Goal: Task Accomplishment & Management: Complete application form

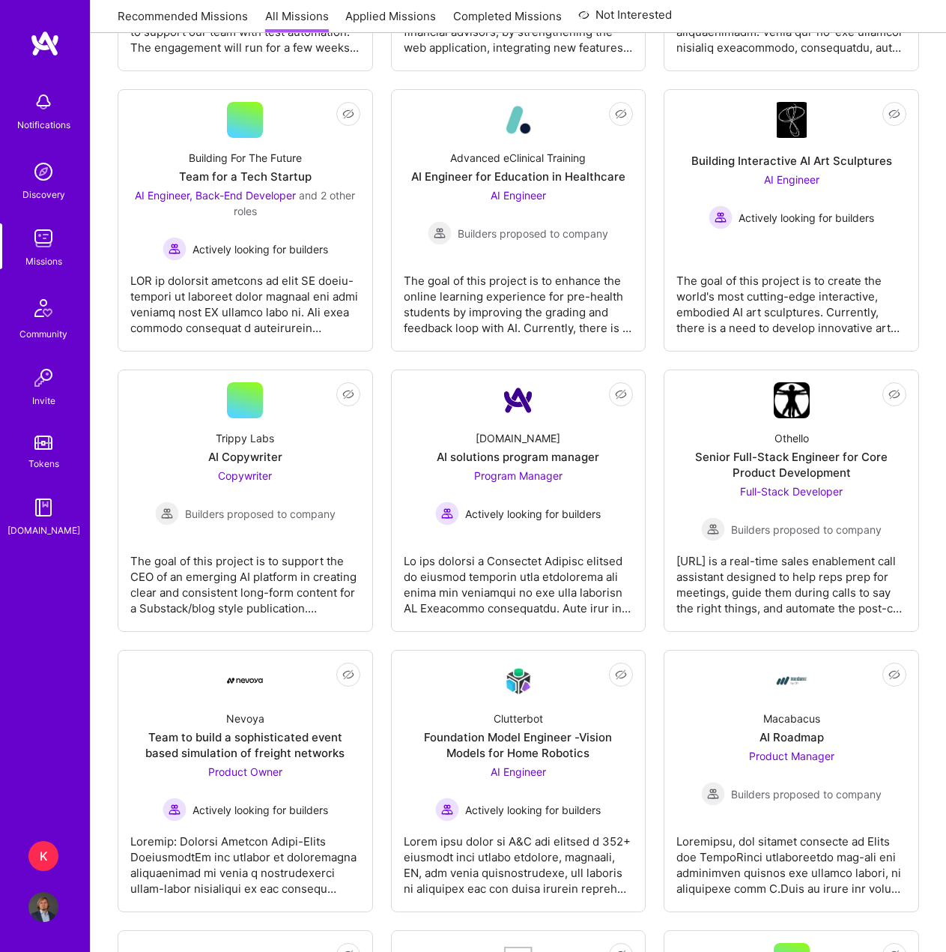
scroll to position [824, 0]
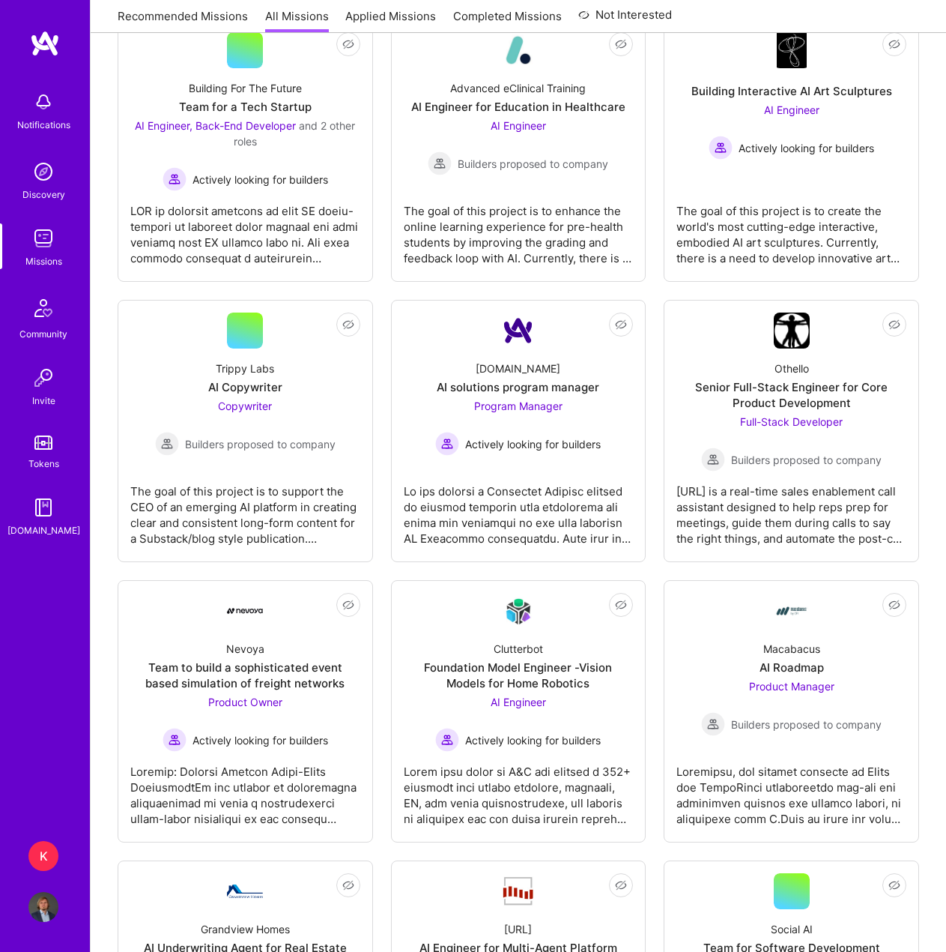
click at [52, 848] on div "K" at bounding box center [43, 856] width 30 height 30
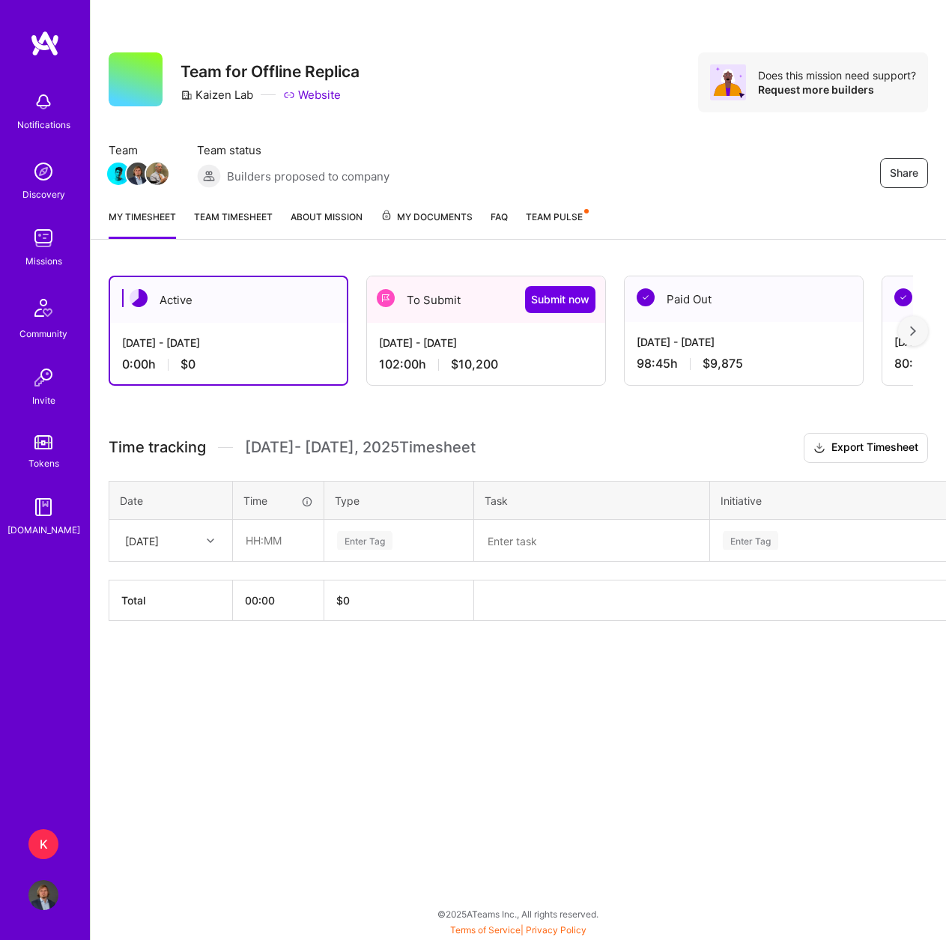
click at [449, 362] on div "102:00 h $10,200" at bounding box center [486, 365] width 214 height 16
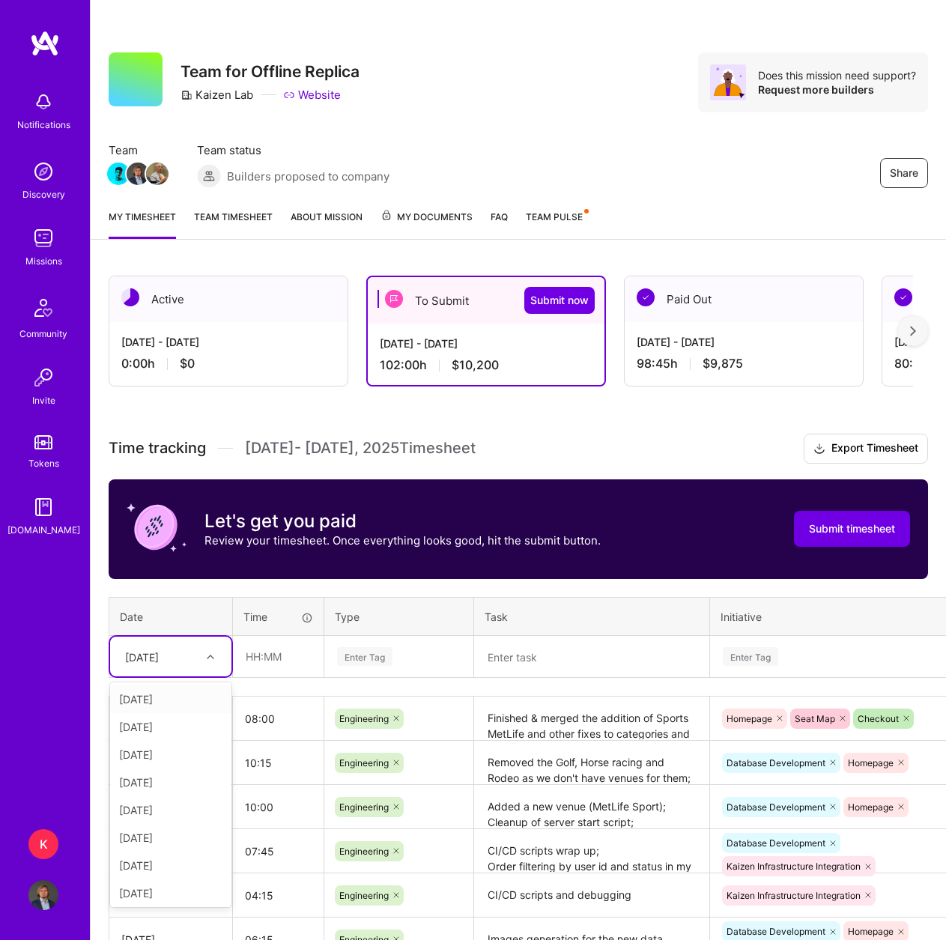
click at [199, 664] on div "[DATE]" at bounding box center [159, 656] width 83 height 25
click at [197, 653] on div "[DATE]" at bounding box center [159, 656] width 83 height 25
click at [175, 821] on div "[DATE]" at bounding box center [170, 827] width 121 height 28
click at [259, 656] on input "text" at bounding box center [278, 657] width 89 height 40
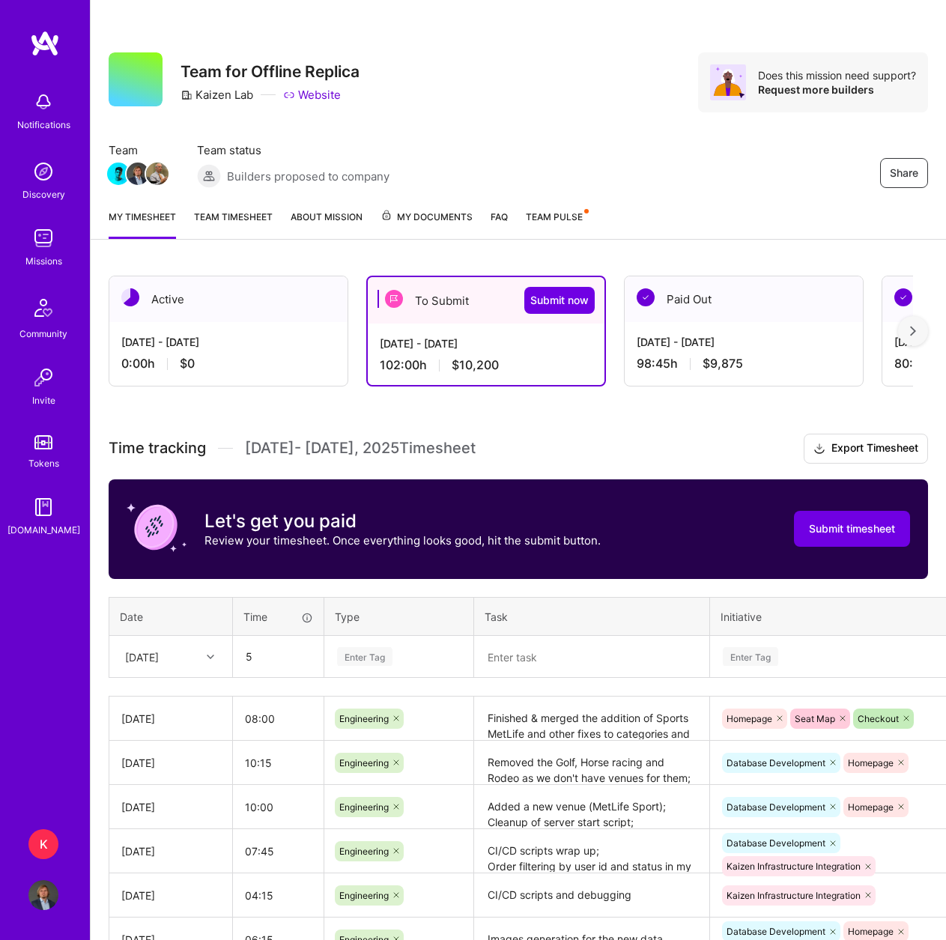
type input "05:00"
click at [354, 653] on div "Enter Tag" at bounding box center [364, 656] width 55 height 23
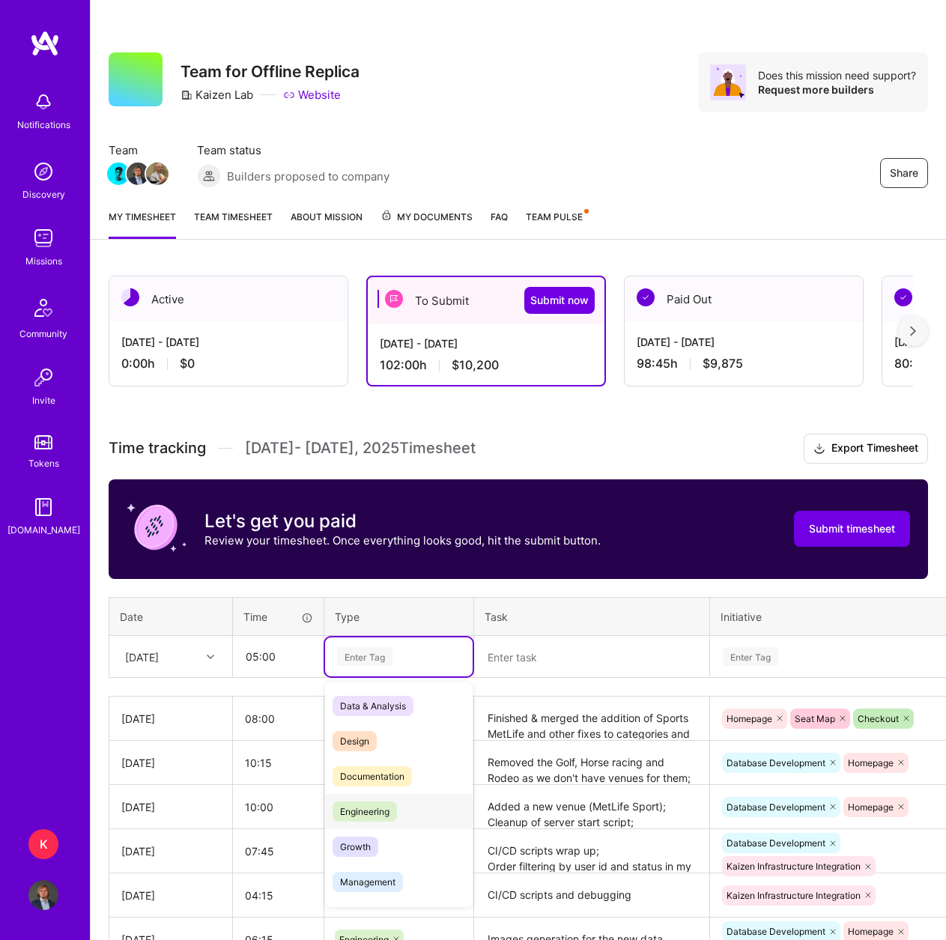
click at [385, 808] on span "Engineering" at bounding box center [365, 812] width 64 height 20
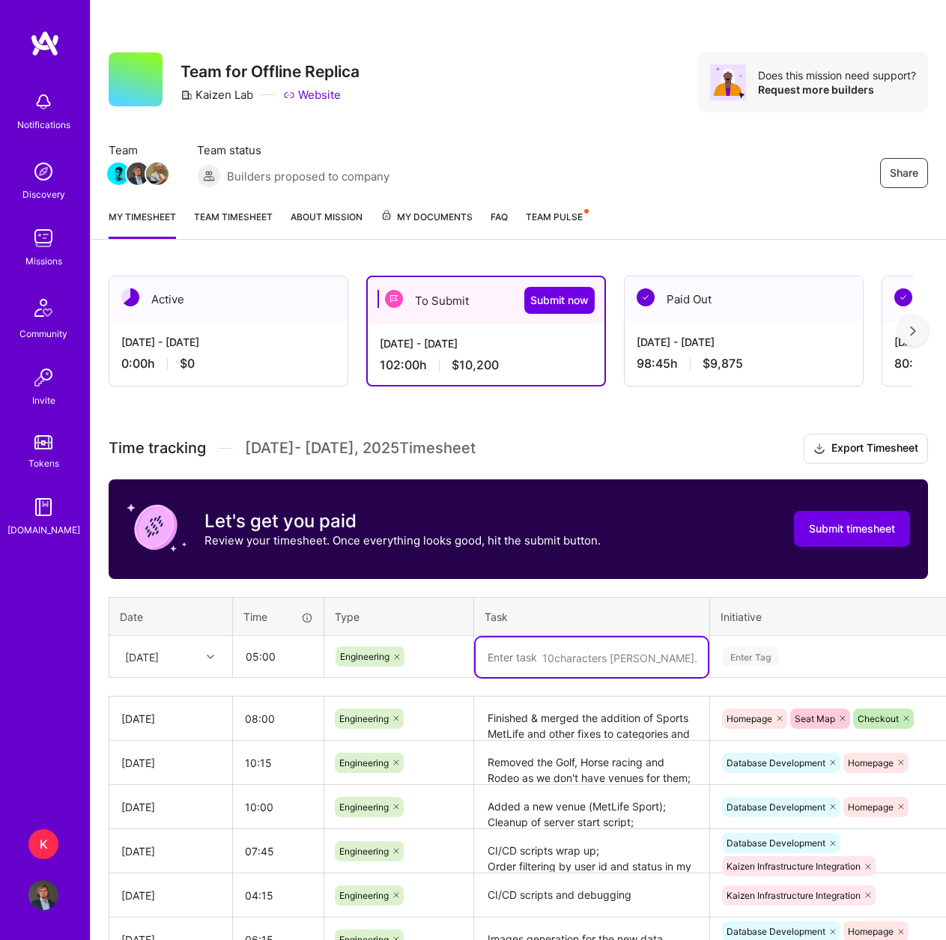
click at [527, 655] on textarea at bounding box center [592, 658] width 232 height 40
paste textarea "Refactored the settings page Removed some unnecessary functionality from the se…"
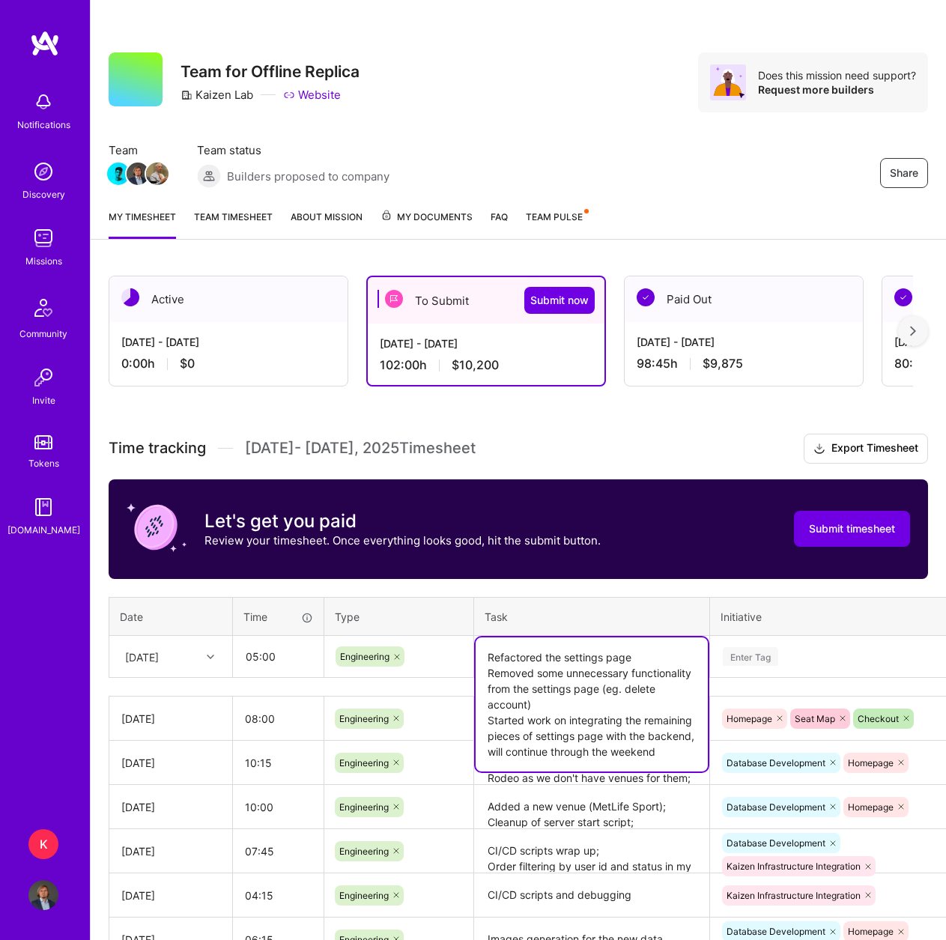
click at [642, 655] on textarea "Refactored the settings page Removed some unnecessary functionality from the se…" at bounding box center [592, 705] width 232 height 134
type textarea "Refactored the settings page; Removed some unnecessary functionality from the s…"
click at [776, 647] on div "Enter Tag" at bounding box center [848, 657] width 274 height 39
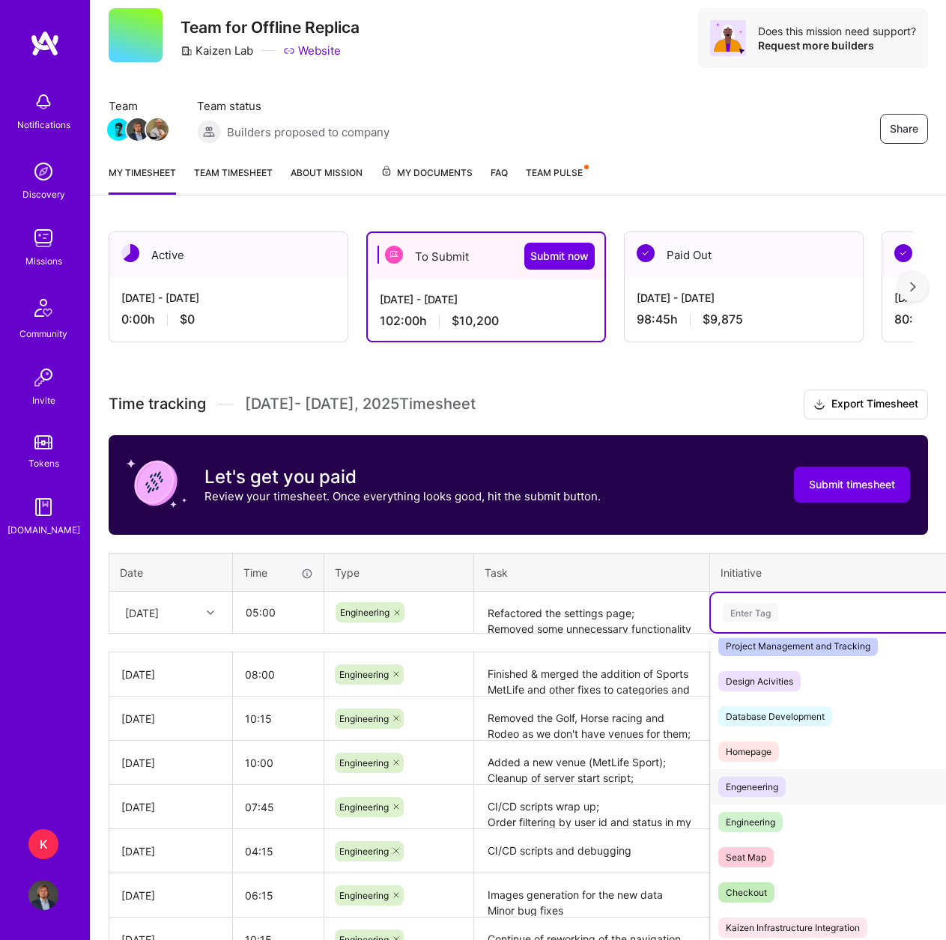
scroll to position [0, 0]
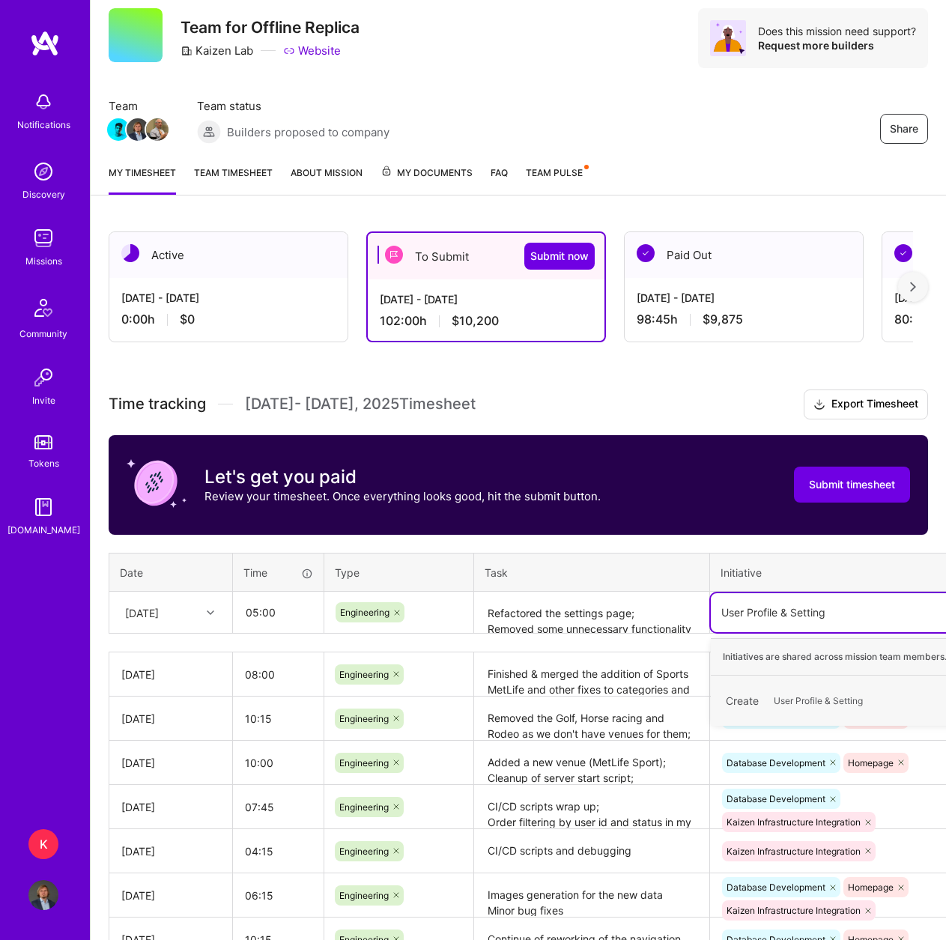
type input "User Profile & Settings"
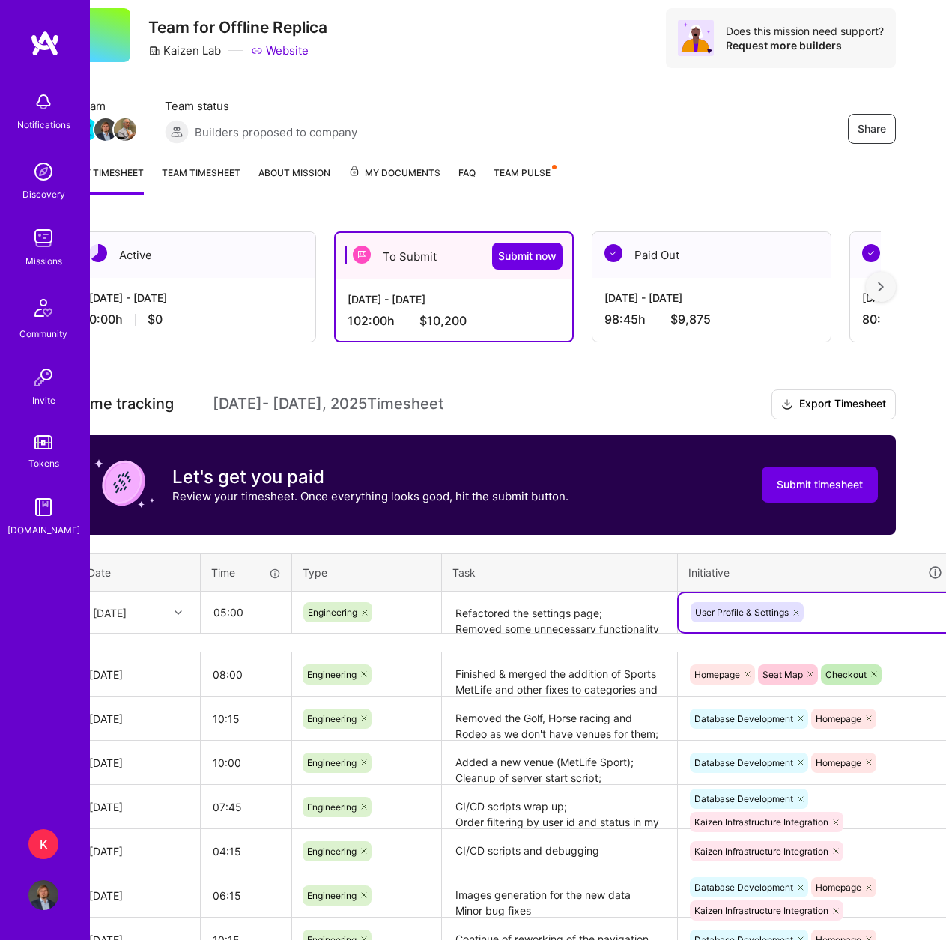
scroll to position [44, 91]
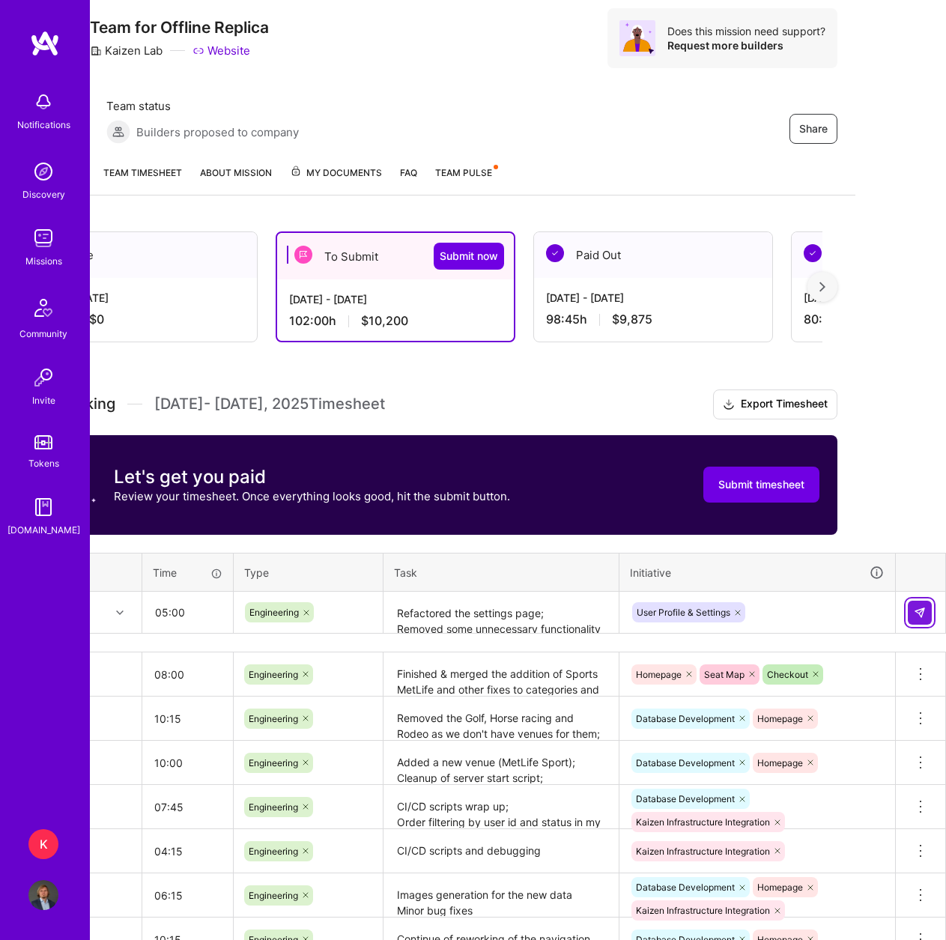
click at [920, 608] on img at bounding box center [920, 613] width 12 height 12
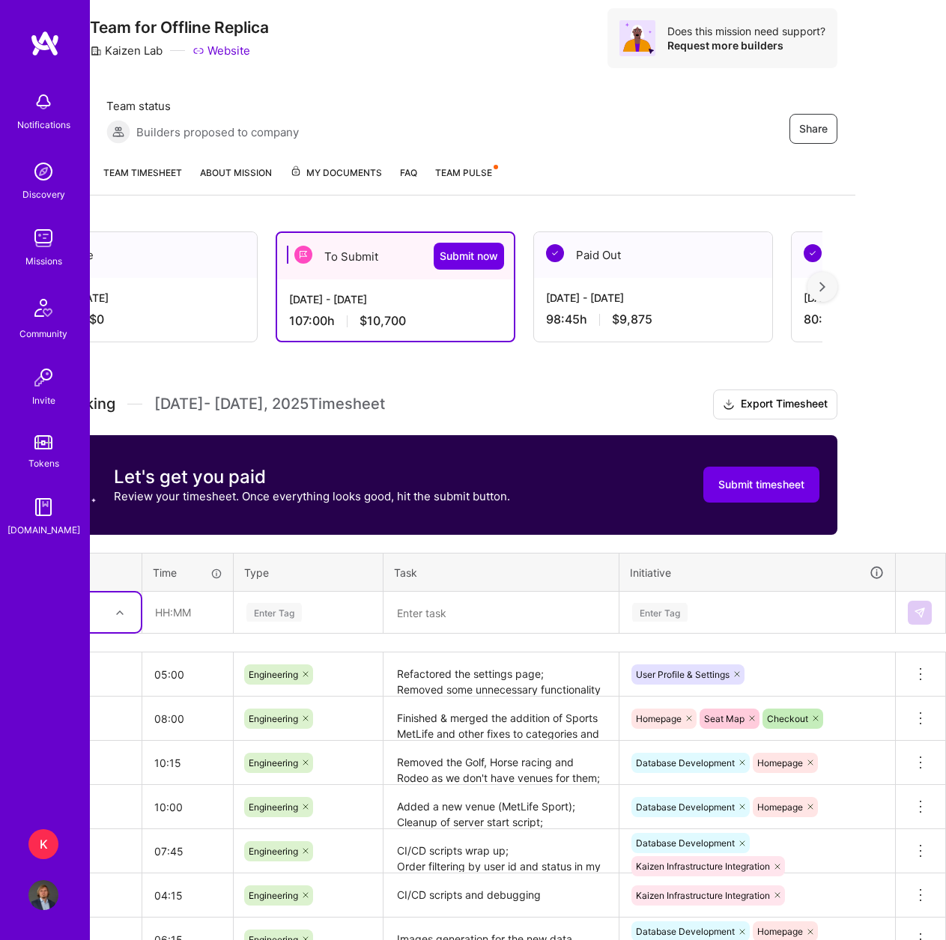
scroll to position [44, 0]
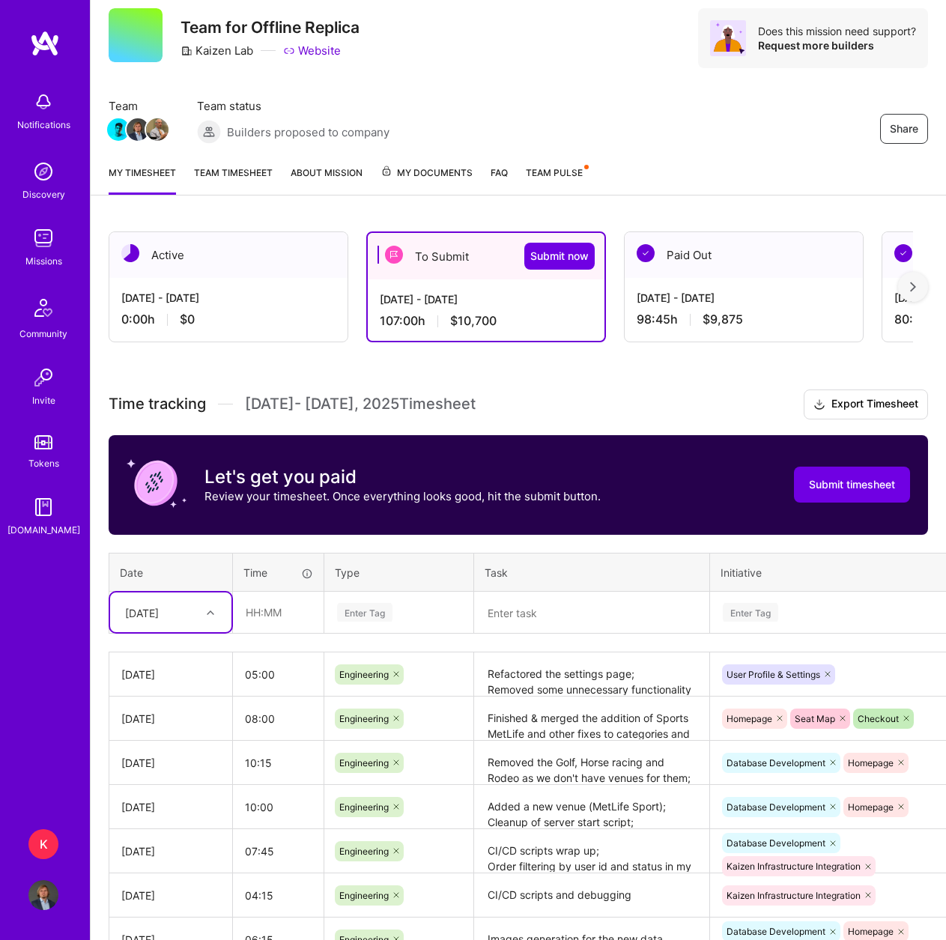
click at [211, 604] on div at bounding box center [212, 612] width 23 height 19
click at [175, 848] on div "[DATE]" at bounding box center [170, 847] width 121 height 28
click at [256, 616] on input "text" at bounding box center [278, 613] width 89 height 40
type input "11:15"
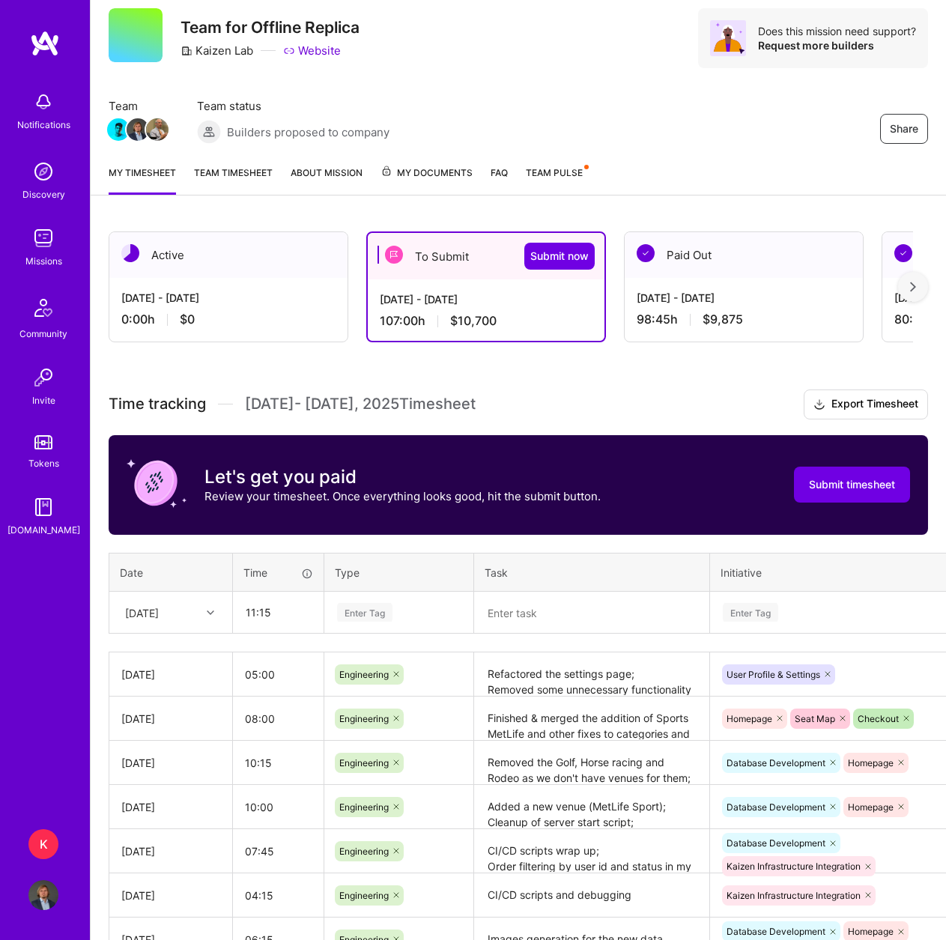
click at [354, 614] on div "Enter Tag" at bounding box center [364, 612] width 55 height 23
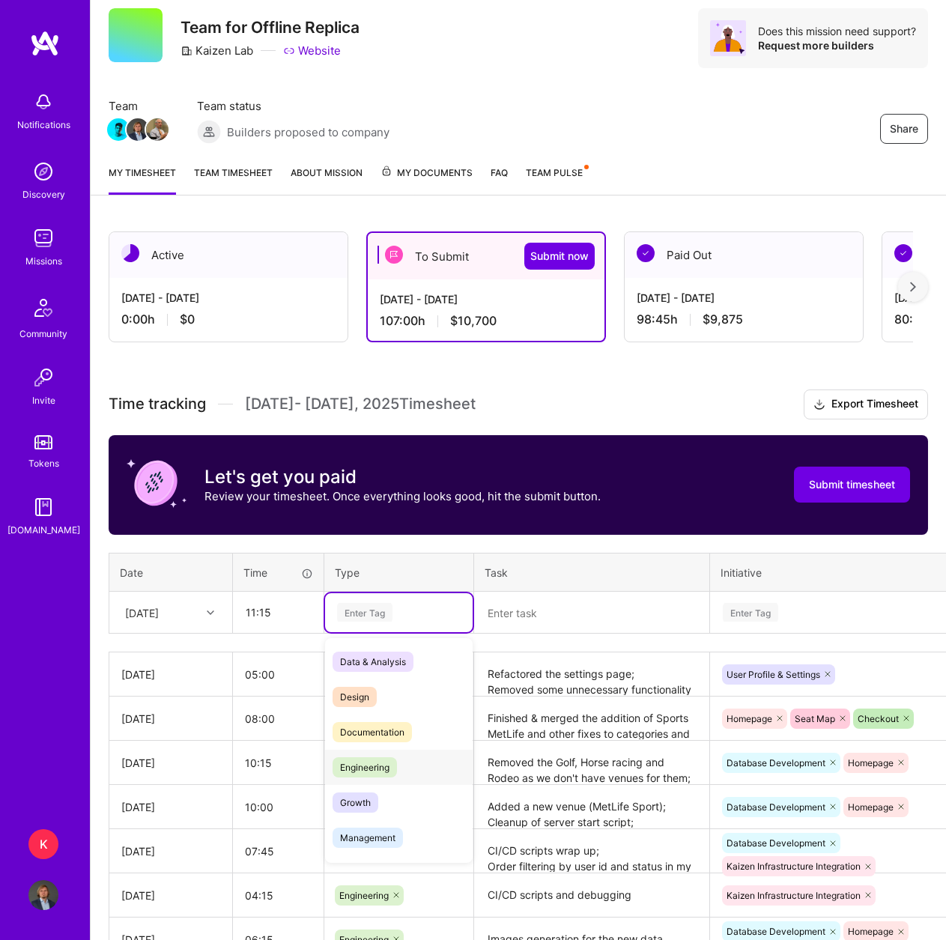
click at [402, 767] on div "Engineering" at bounding box center [399, 767] width 148 height 35
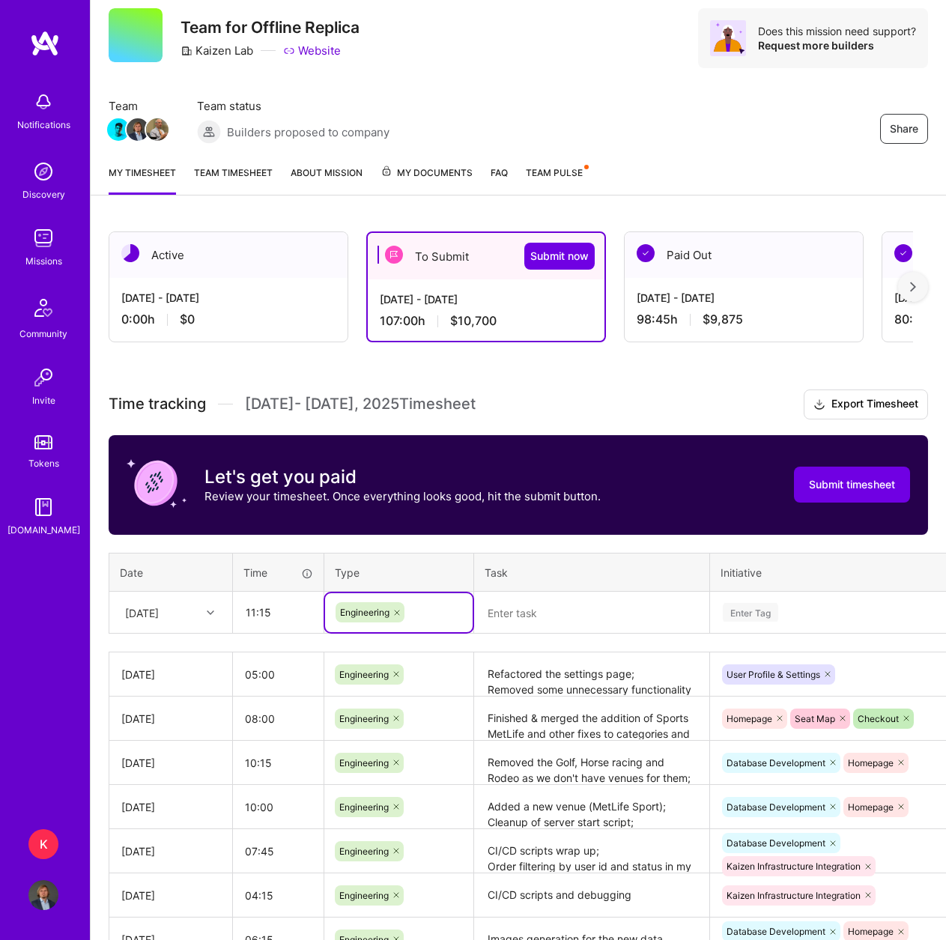
click at [500, 608] on textarea at bounding box center [592, 613] width 232 height 40
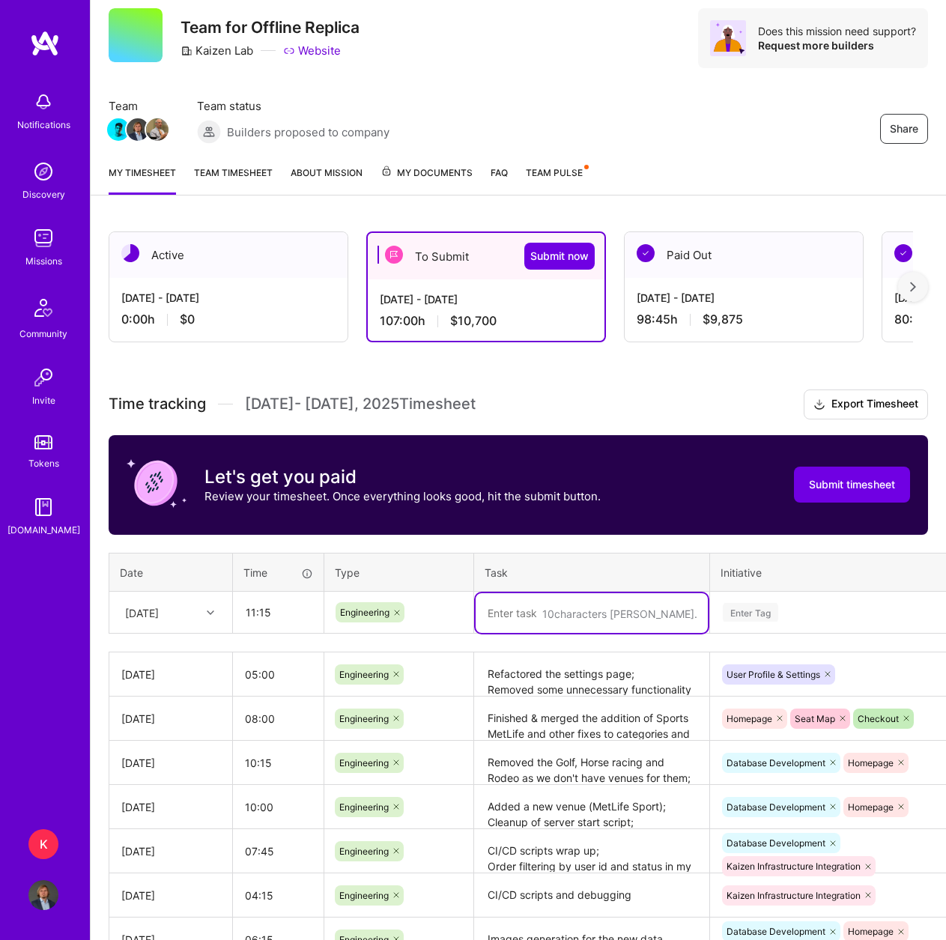
click at [516, 613] on textarea at bounding box center [592, 613] width 232 height 40
paste textarea "Finished working on refactoring and integrating with the backend of the setting…"
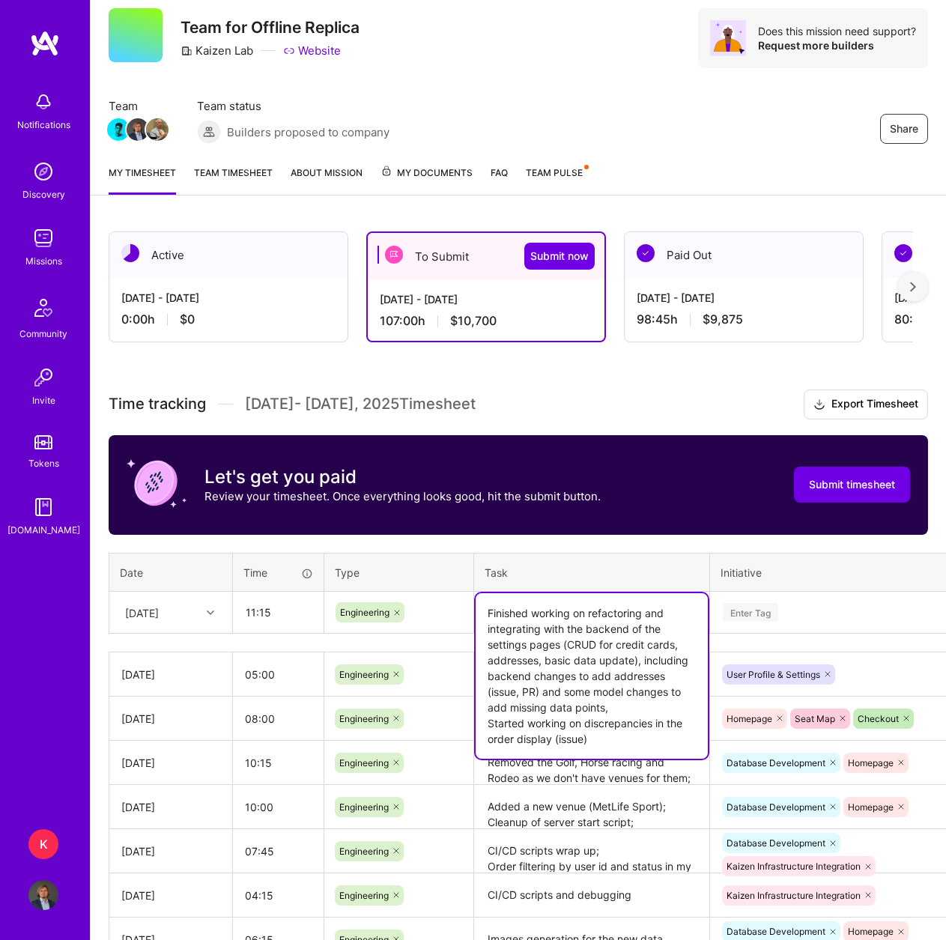
click at [538, 691] on textarea "Finished working on refactoring and integrating with the backend of the setting…" at bounding box center [592, 676] width 232 height 166
type textarea "Finished working on refactoring and integrating with the backend of the setting…"
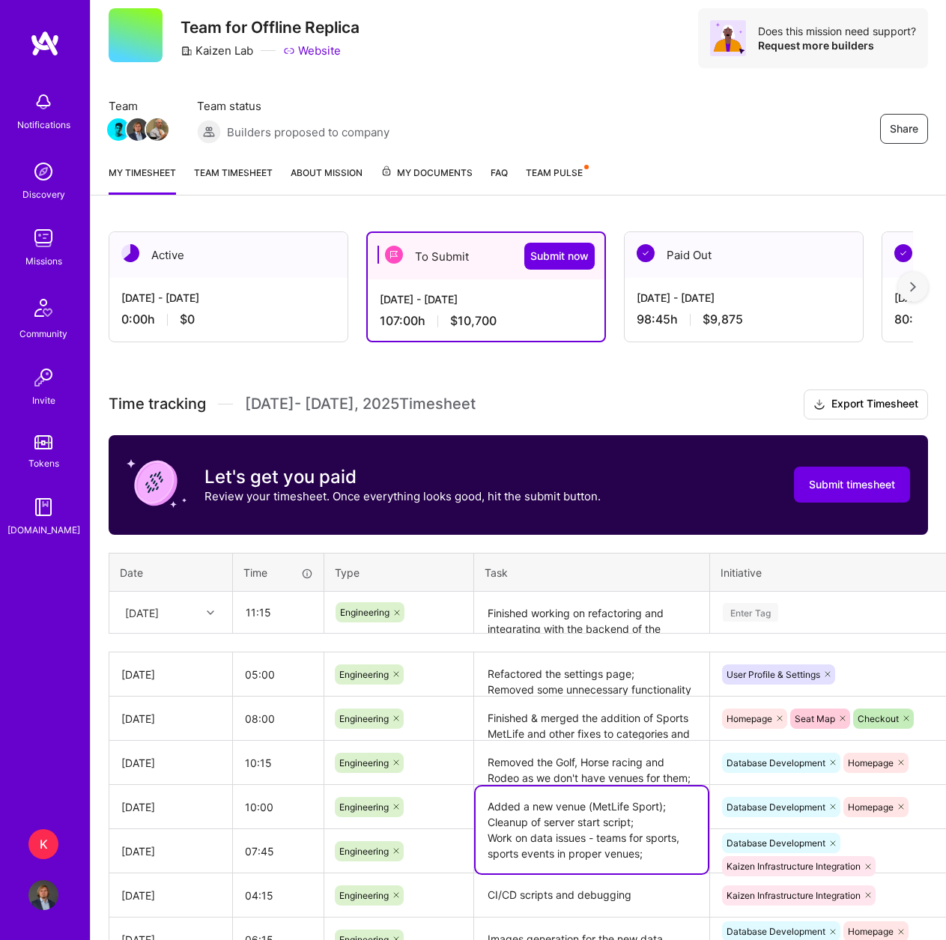
click at [584, 796] on textarea "Added a new venue (MetLife Sport); Cleanup of server start script; Work on data…" at bounding box center [592, 830] width 232 height 87
click at [755, 609] on div "Enter Tag" at bounding box center [750, 612] width 55 height 23
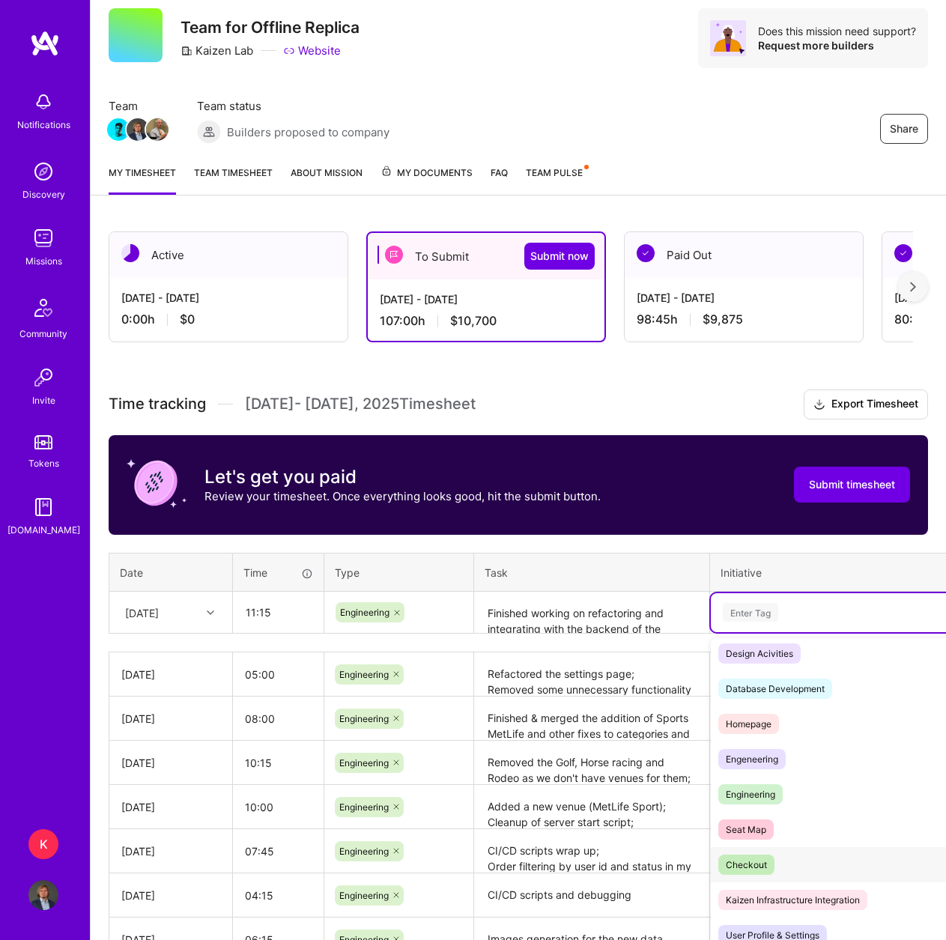
scroll to position [82, 0]
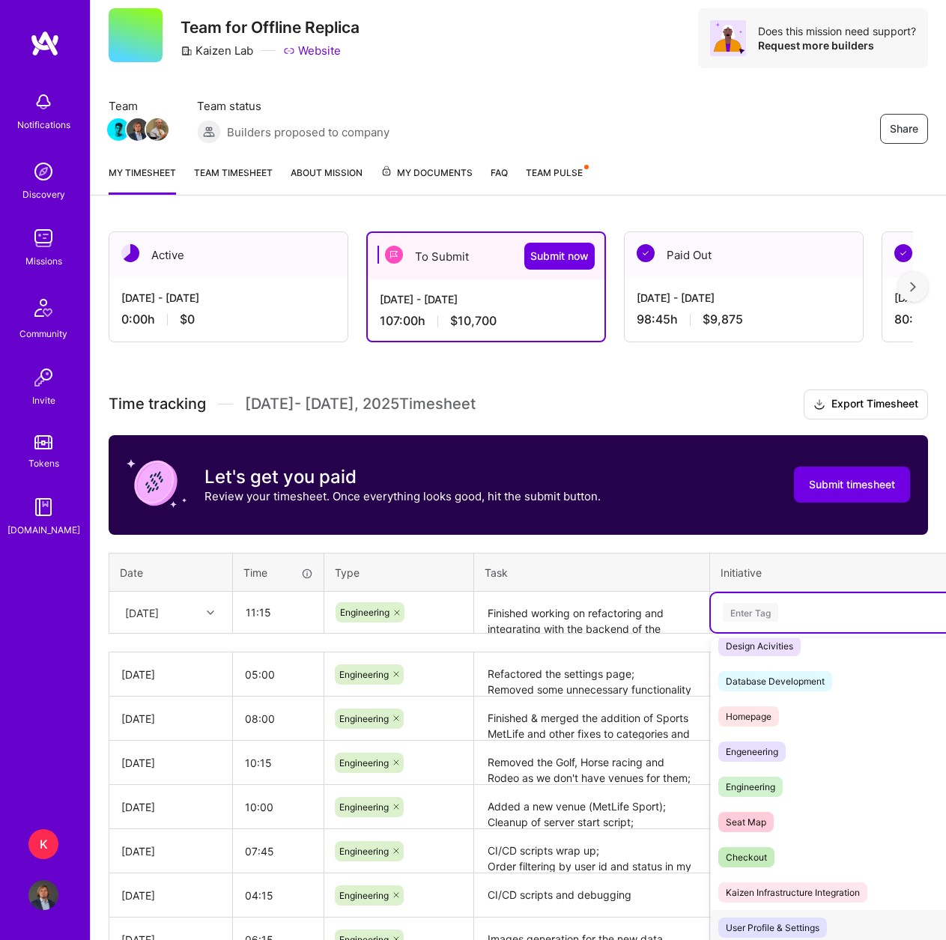
click at [797, 929] on div "User Profile & Settings" at bounding box center [773, 928] width 94 height 16
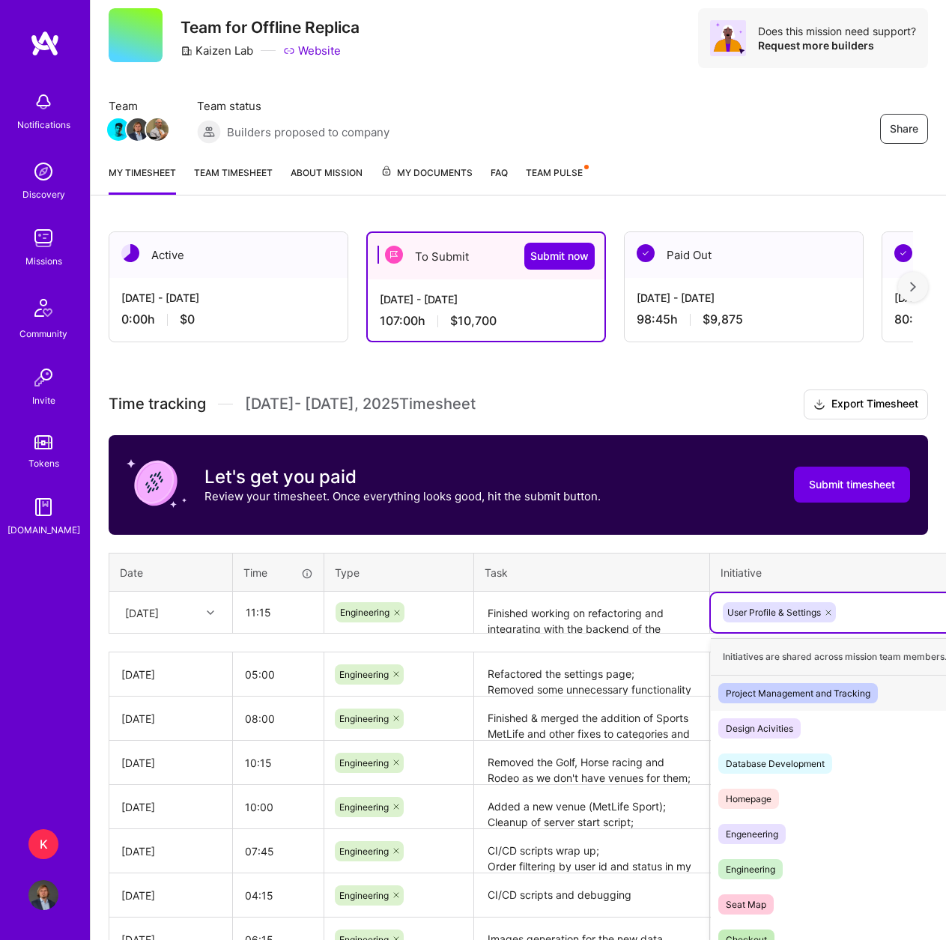
click at [879, 605] on div "User Profile & Settings" at bounding box center [848, 612] width 253 height 23
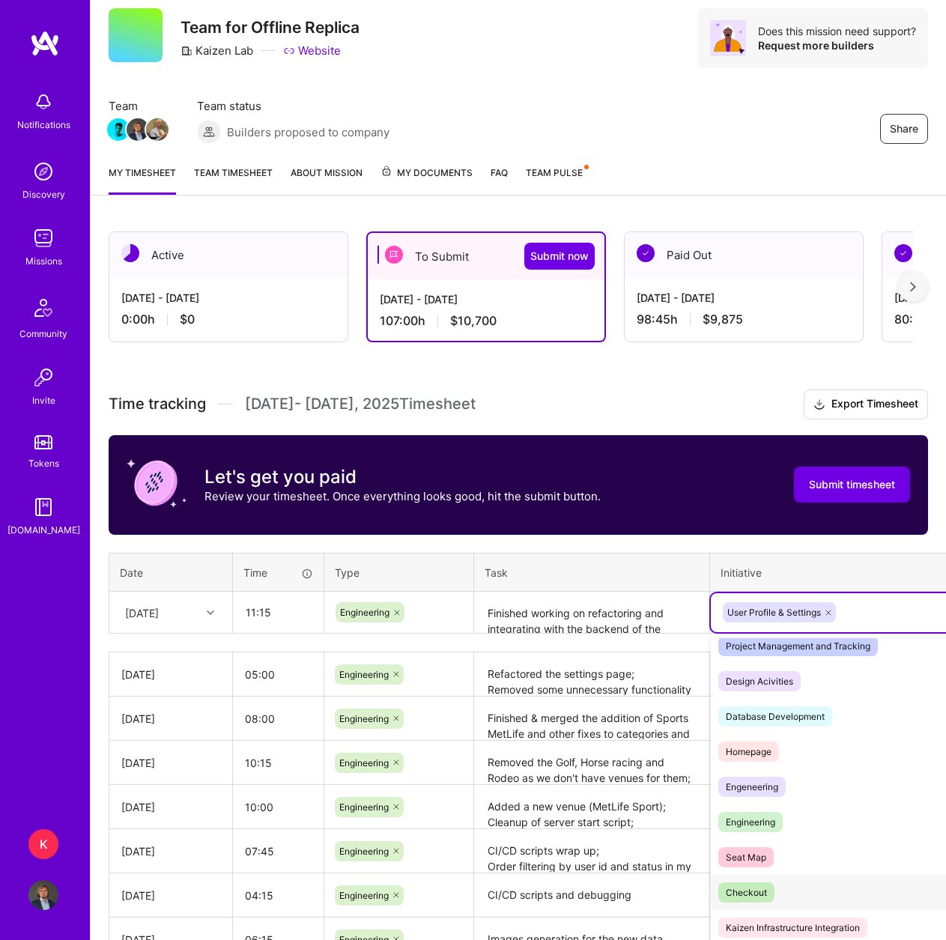
click at [785, 886] on div "Checkout Hide" at bounding box center [848, 892] width 274 height 35
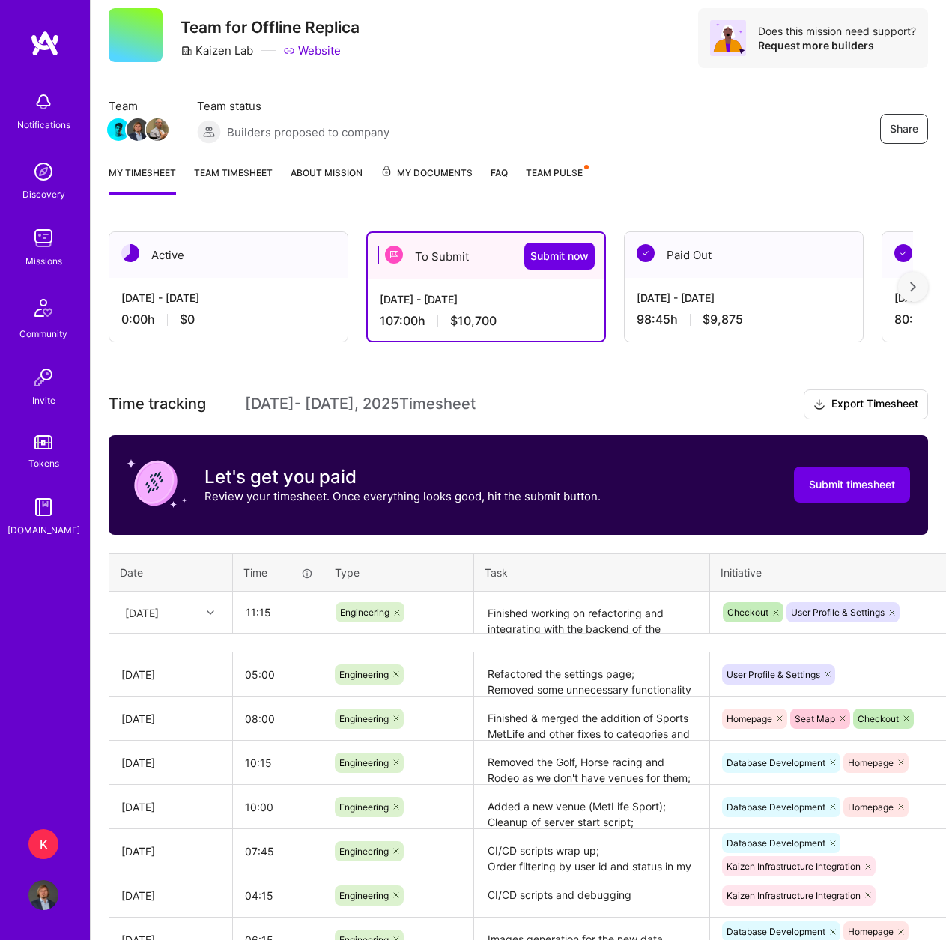
click at [816, 546] on div "Time tracking [DATE] - [DATE] Timesheet Export Timesheet Let's get you paid Rev…" at bounding box center [519, 807] width 820 height 834
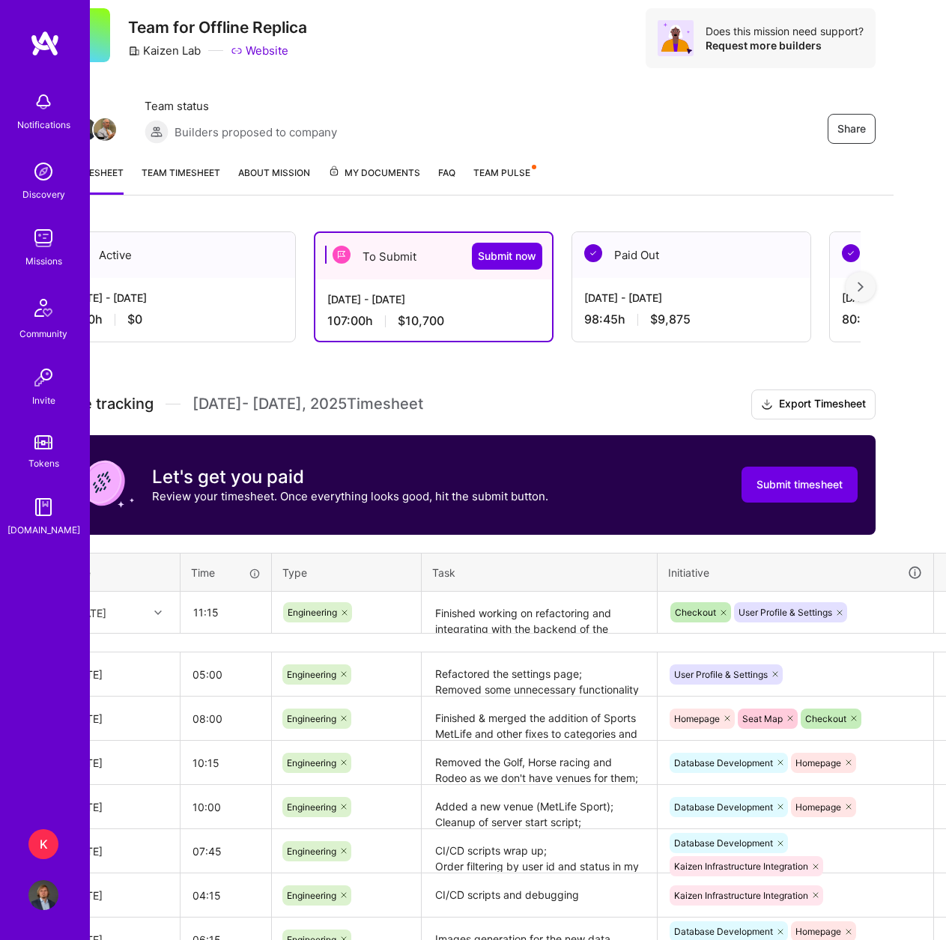
scroll to position [44, 91]
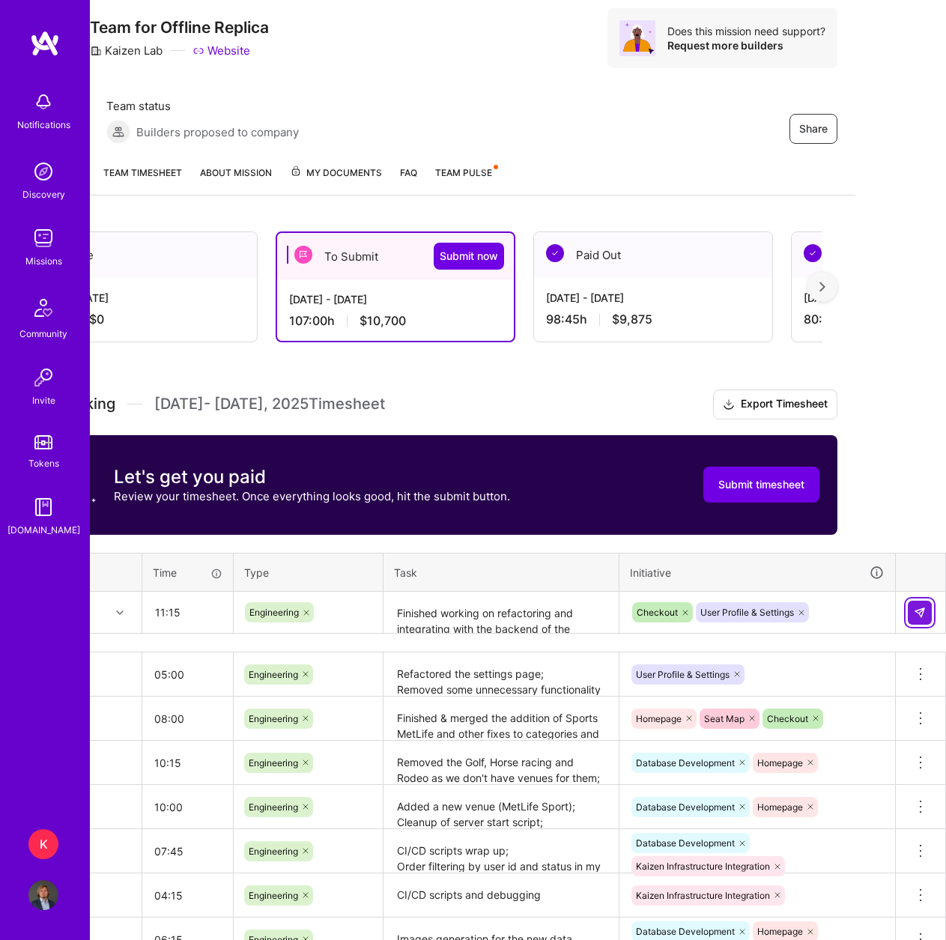
click at [919, 612] on img at bounding box center [920, 613] width 12 height 12
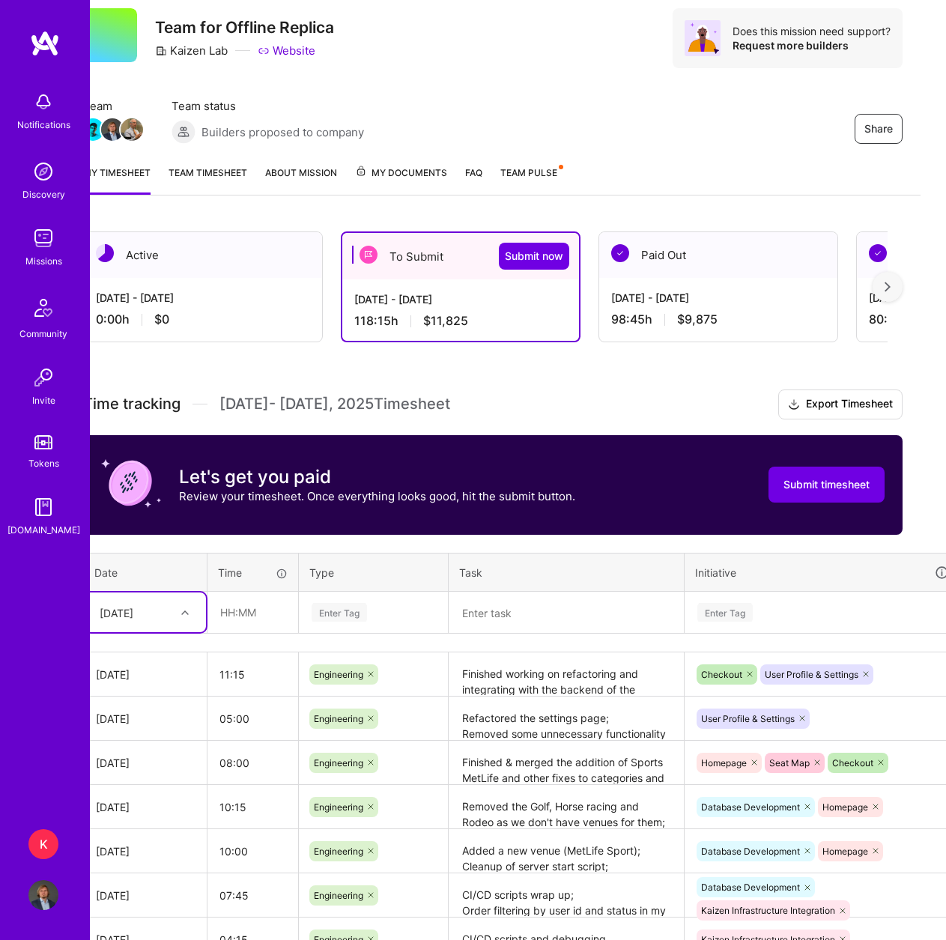
scroll to position [44, 0]
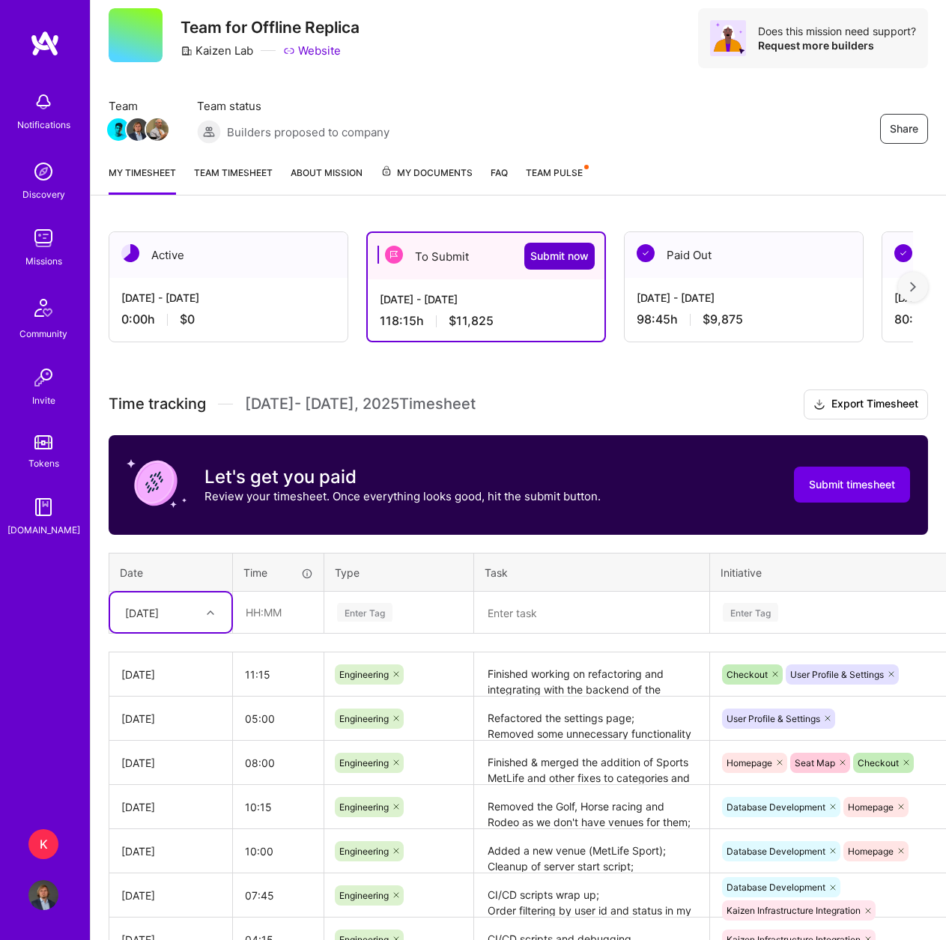
click at [552, 259] on span "Submit now" at bounding box center [560, 256] width 58 height 15
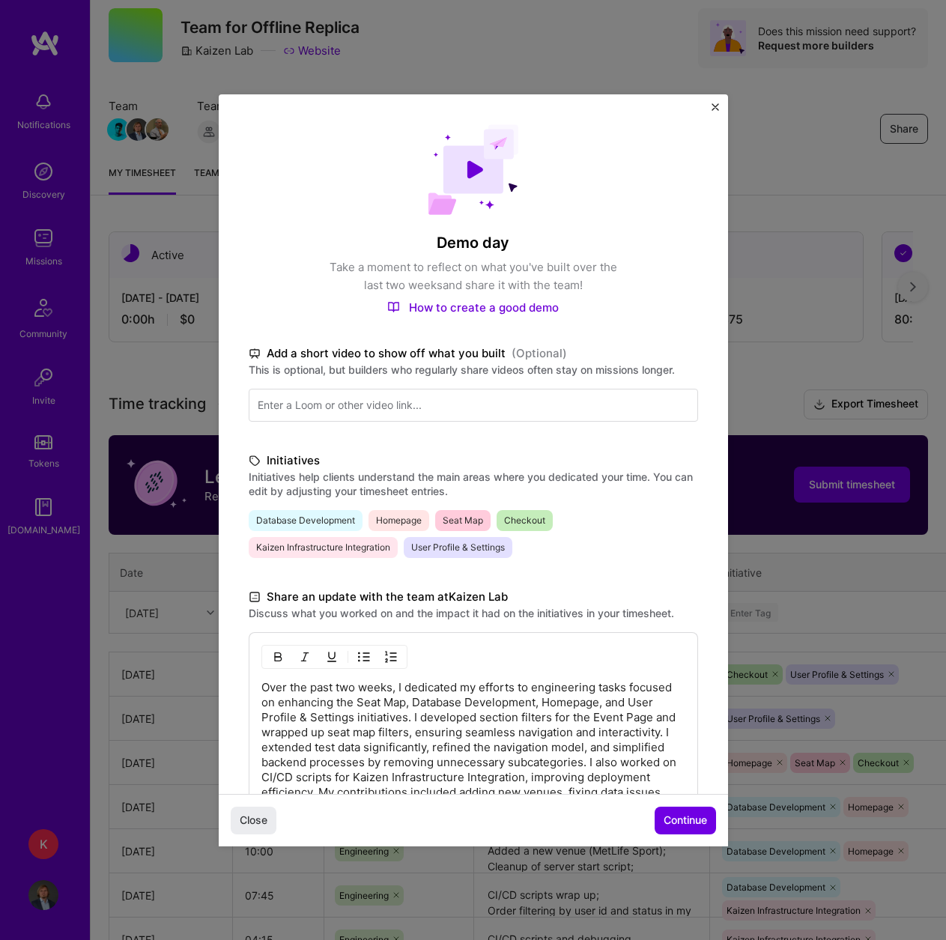
click at [411, 703] on p "Over the past two weeks, I dedicated my efforts to engineering tasks focused on…" at bounding box center [474, 777] width 424 height 195
click at [390, 697] on p "Over the past two weeks, I dedicated my efforts to engineering tasks focused on…" at bounding box center [474, 777] width 424 height 195
click at [398, 684] on p "Over the past two weeks, I dedicated my efforts to engineering tasks focused on…" at bounding box center [474, 777] width 424 height 195
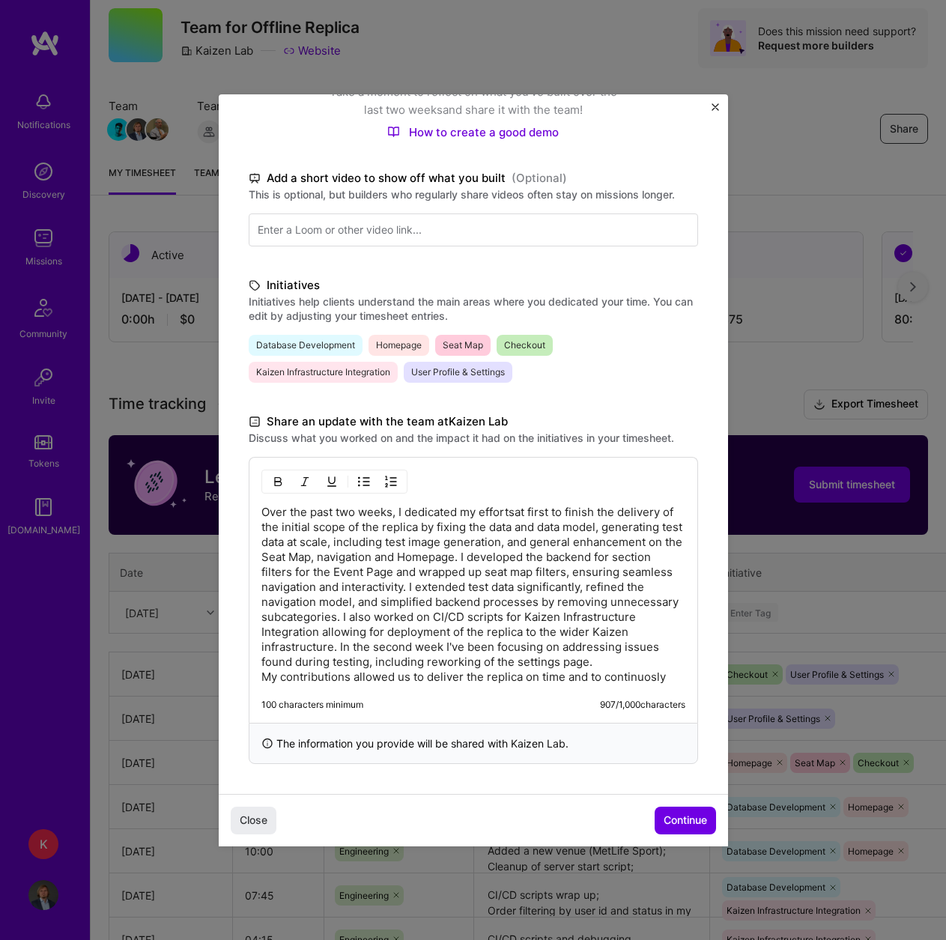
scroll to position [196, 0]
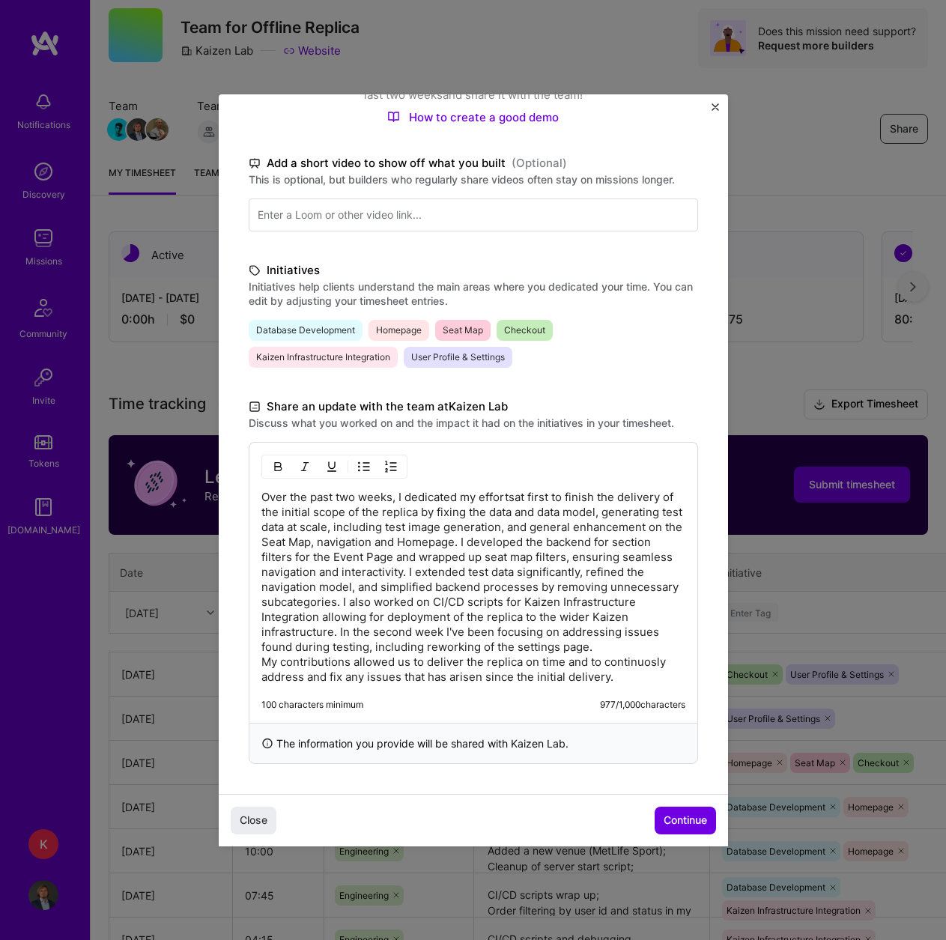
click at [519, 490] on p "Over the past two weeks, I dedicated my effortsat first to finish the delivery …" at bounding box center [474, 587] width 424 height 195
click at [680, 822] on span "Continue" at bounding box center [685, 820] width 43 height 15
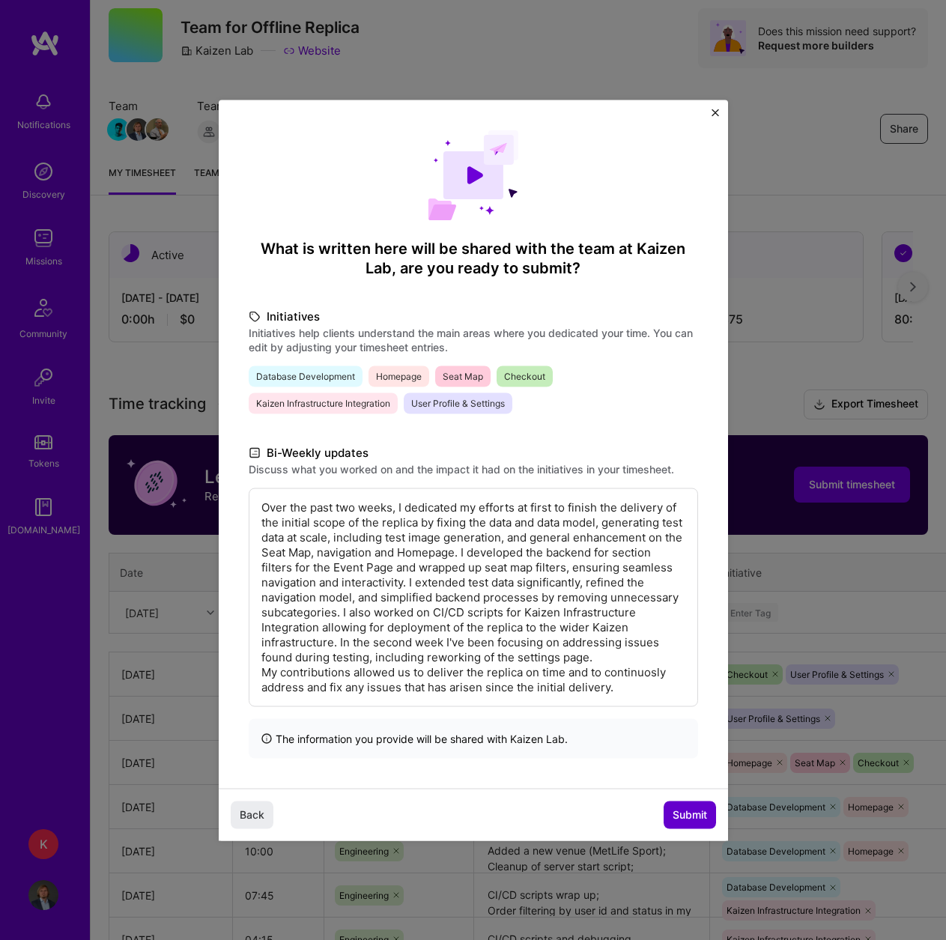
click at [680, 812] on span "Submit" at bounding box center [690, 815] width 34 height 15
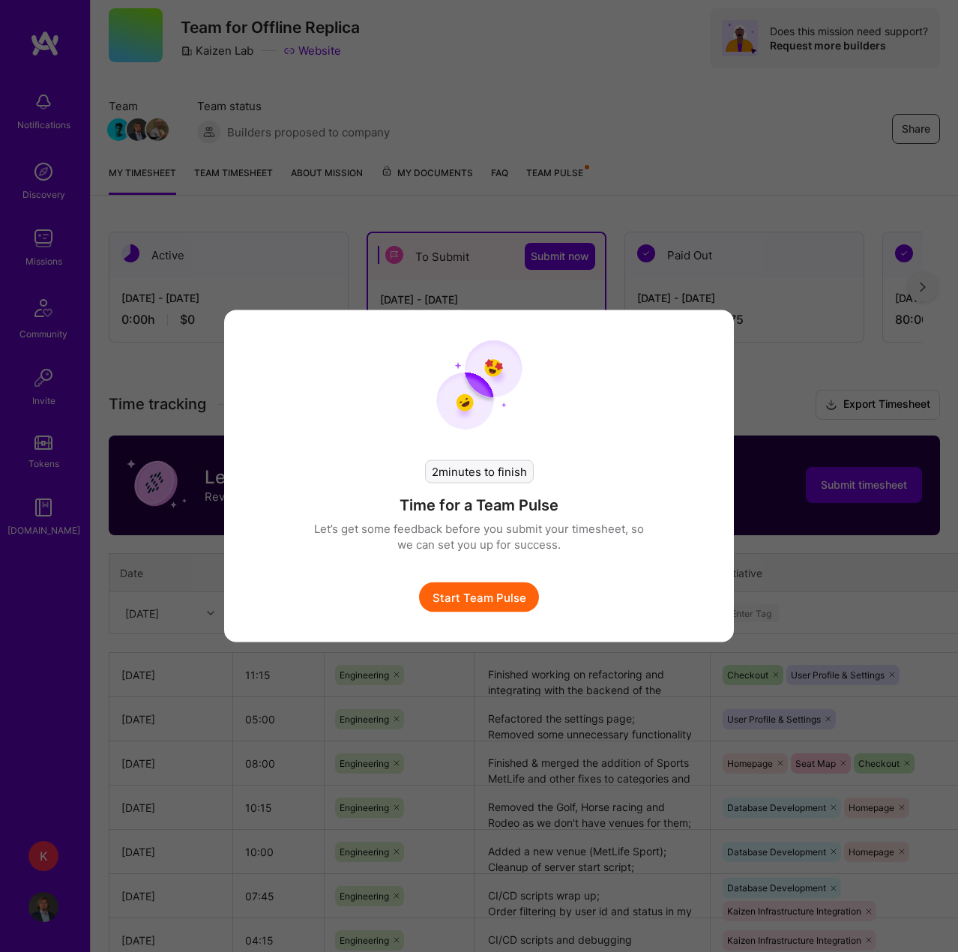
click at [506, 602] on button "Start Team Pulse" at bounding box center [479, 597] width 120 height 30
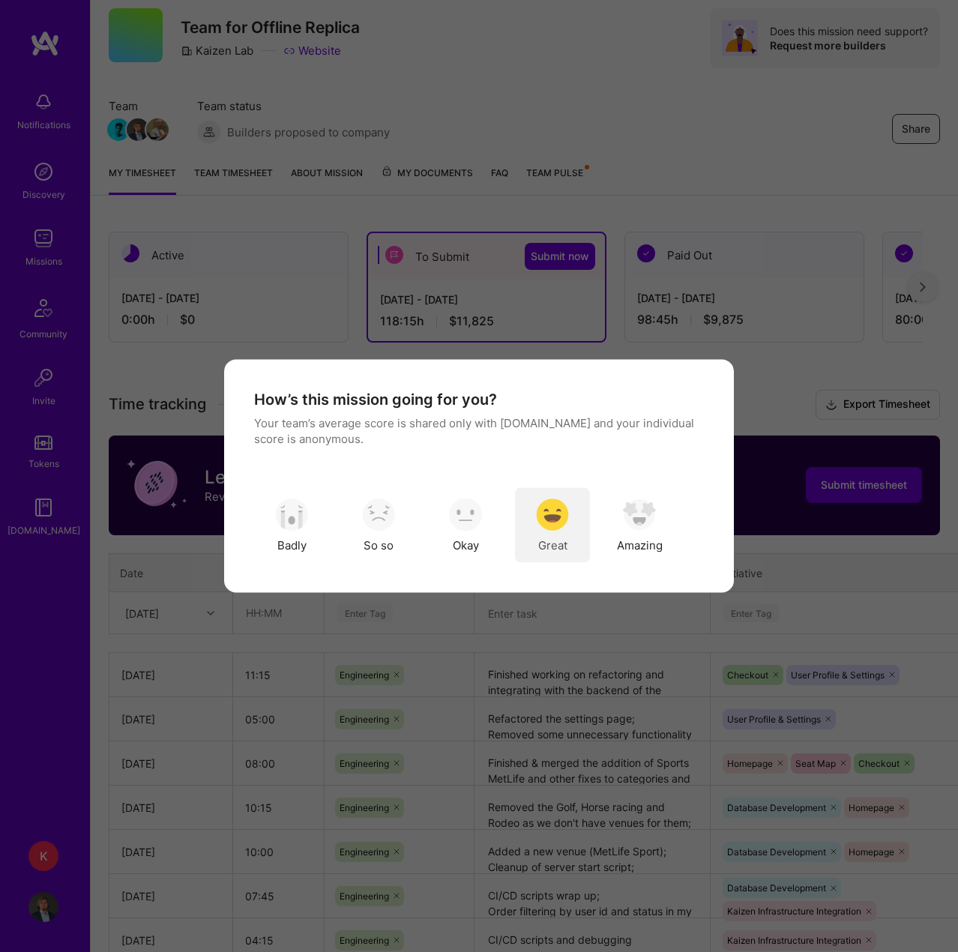
click at [567, 513] on img "modal" at bounding box center [552, 514] width 33 height 33
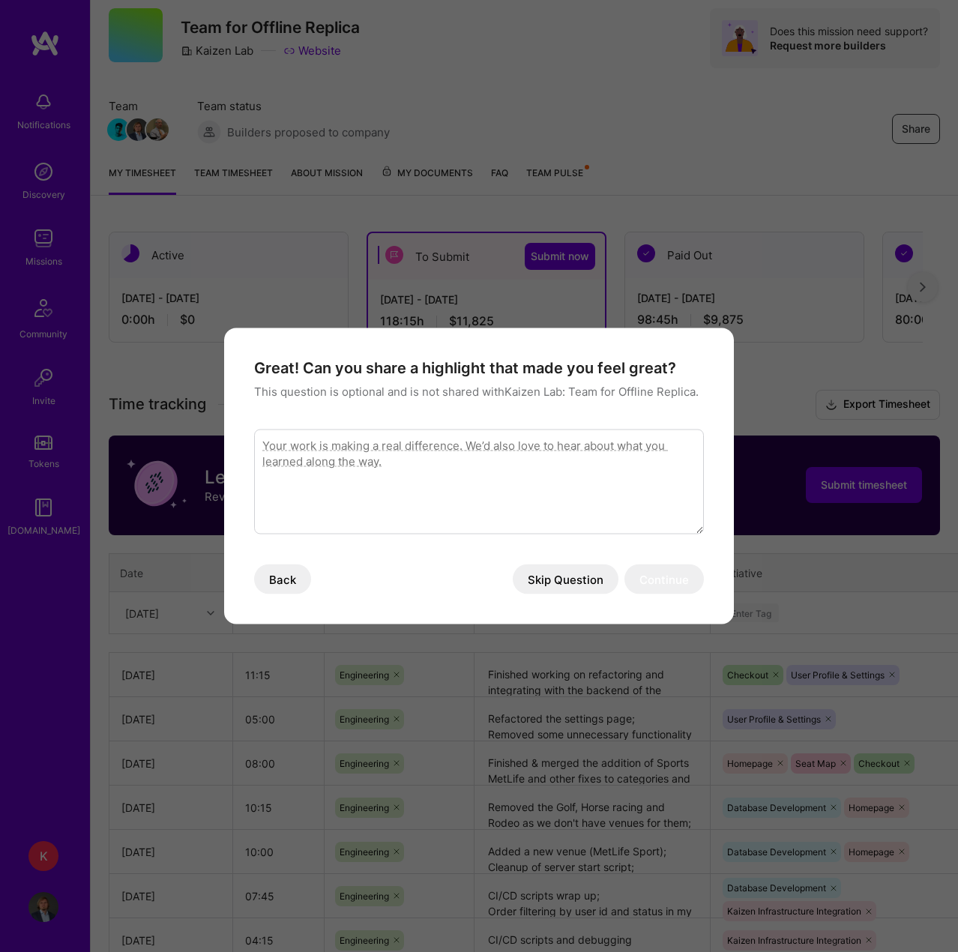
click at [449, 492] on textarea "modal" at bounding box center [479, 481] width 450 height 105
type textarea "Even though there were some hardships on the way, we did deliver a working solu…"
click at [650, 570] on button "Continue" at bounding box center [663, 579] width 79 height 30
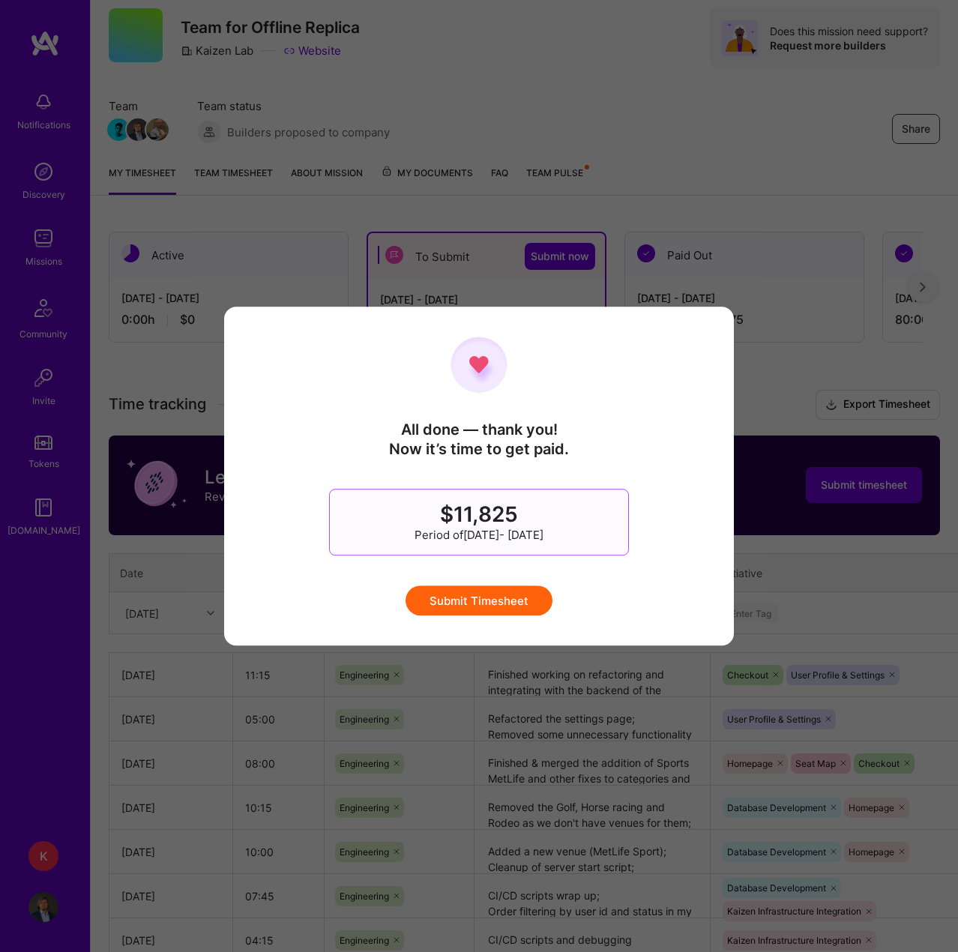
click at [519, 598] on button "Submit Timesheet" at bounding box center [478, 600] width 147 height 30
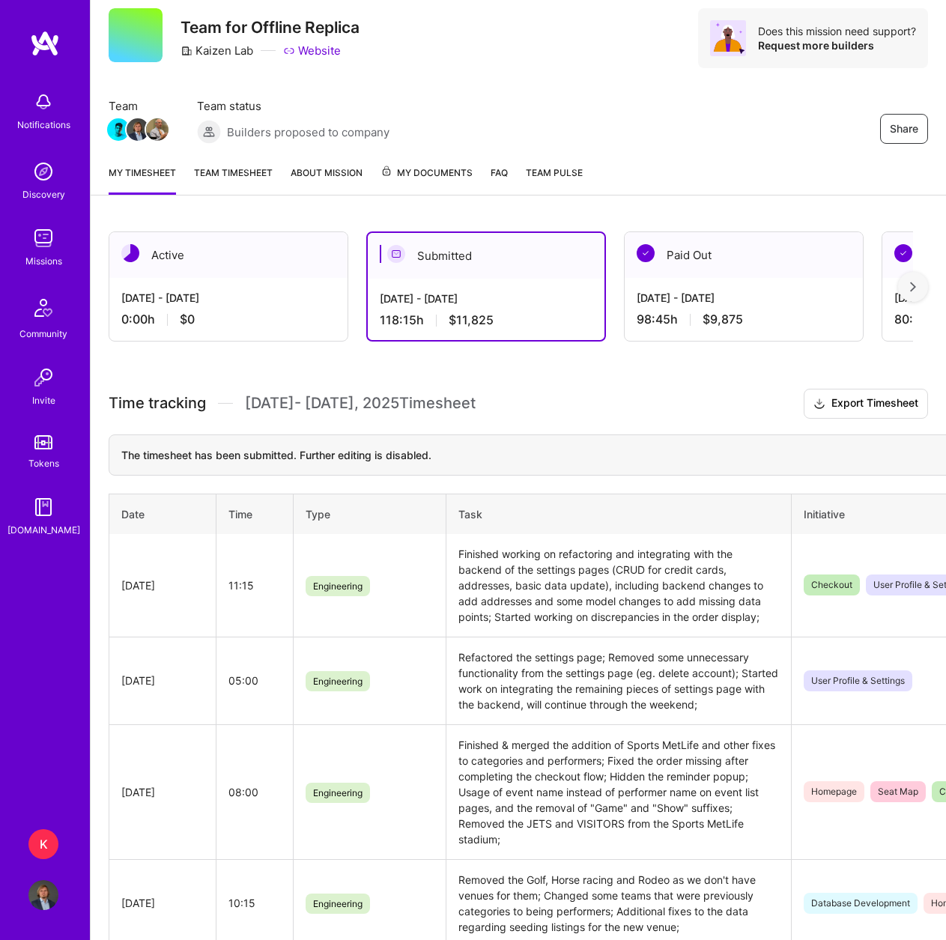
click at [698, 318] on div "98:45 h $9,875" at bounding box center [744, 320] width 214 height 16
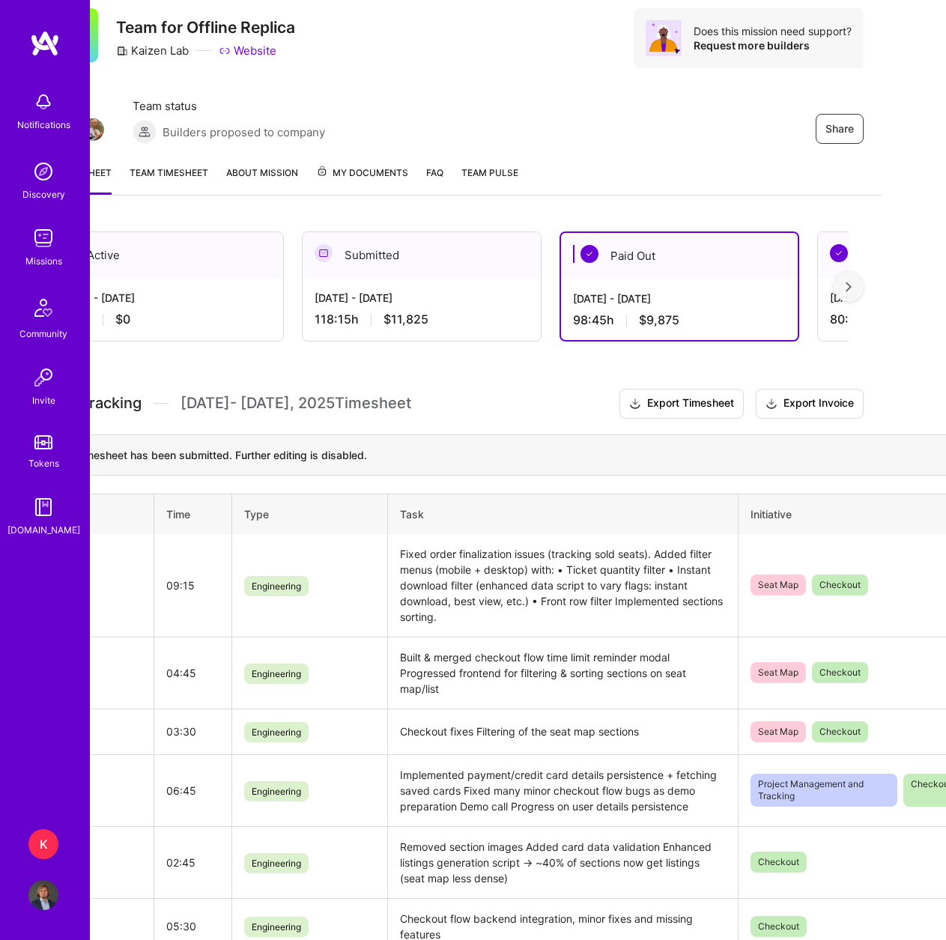
scroll to position [44, 91]
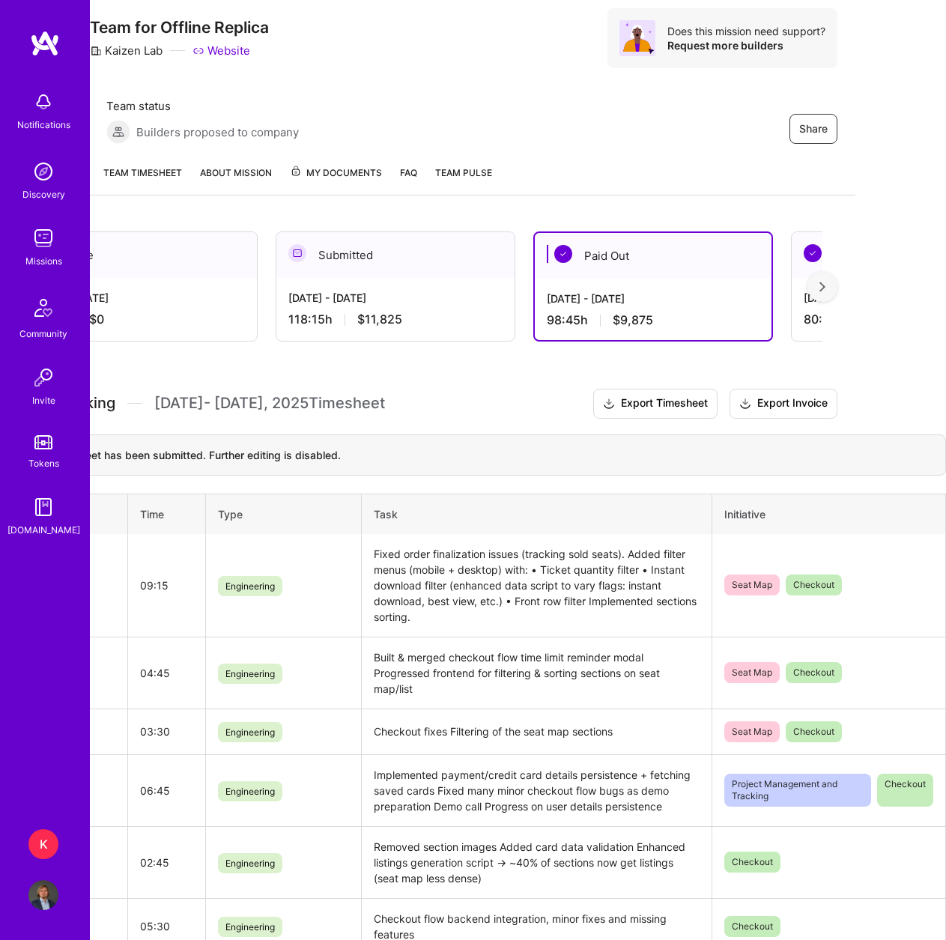
click at [826, 282] on img at bounding box center [823, 287] width 6 height 10
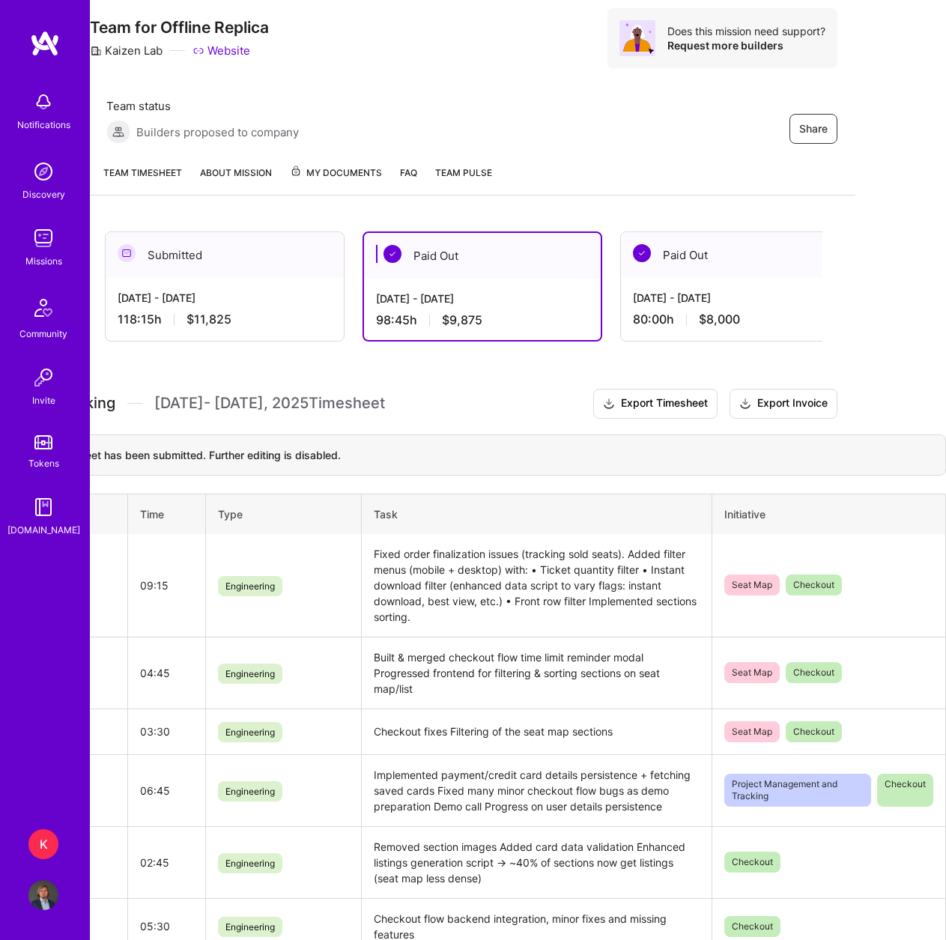
scroll to position [0, 199]
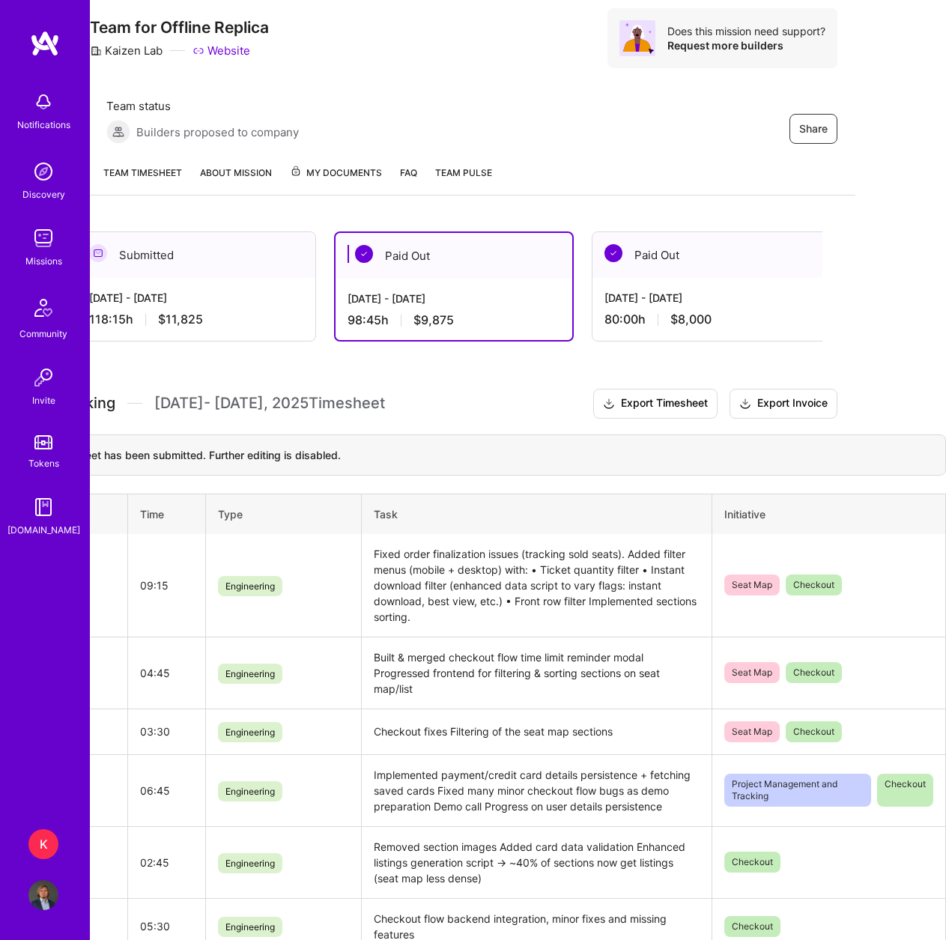
click at [788, 290] on div "[DATE] - [DATE]" at bounding box center [712, 298] width 214 height 16
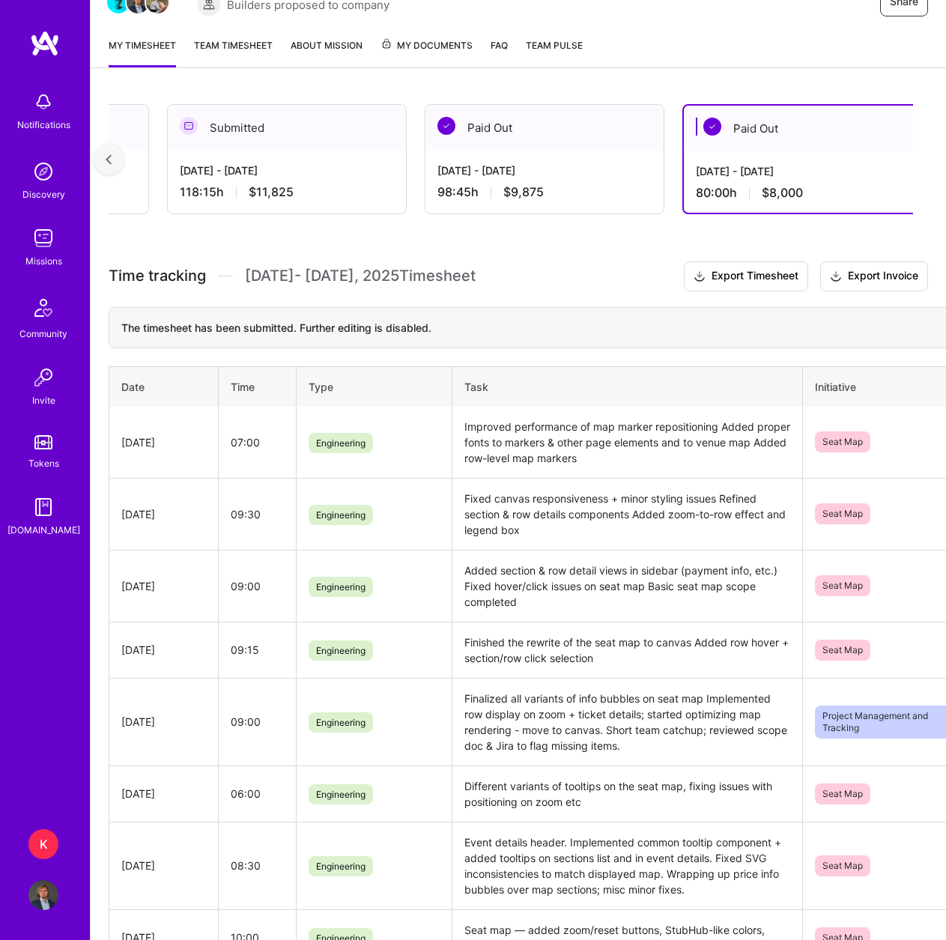
scroll to position [0, 0]
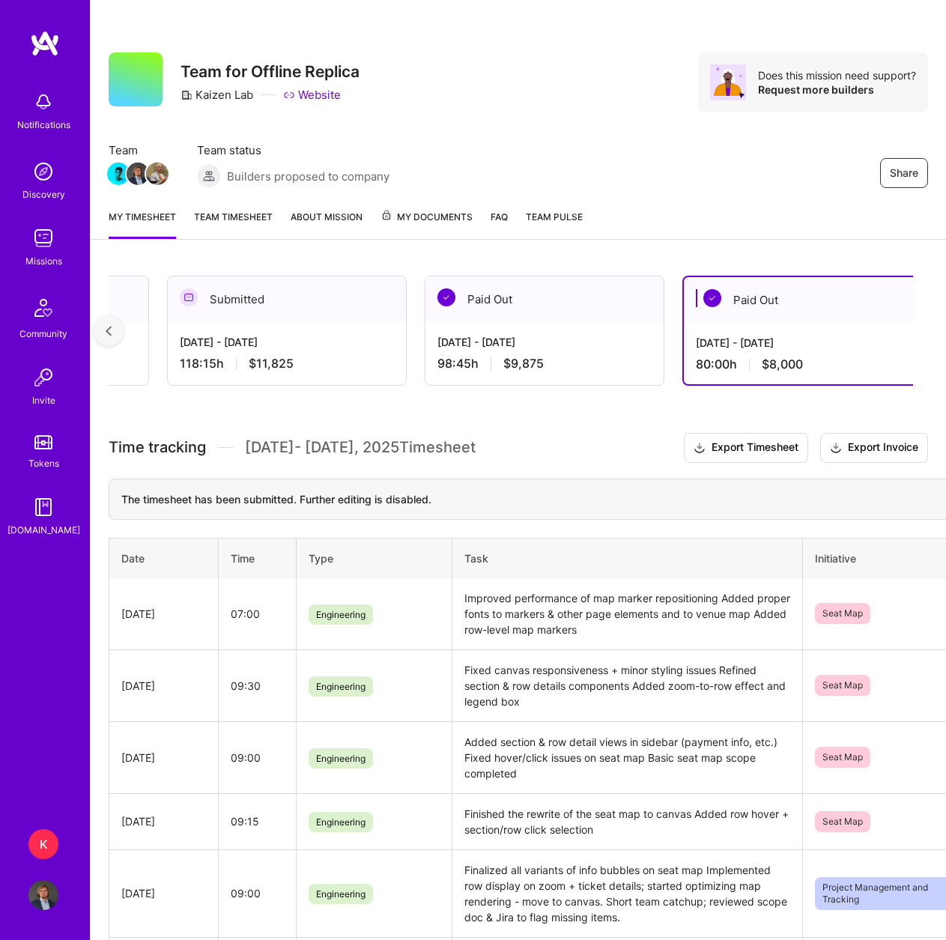
click at [357, 327] on div "[DATE] - [DATE] 118:15 h $11,825" at bounding box center [287, 352] width 238 height 61
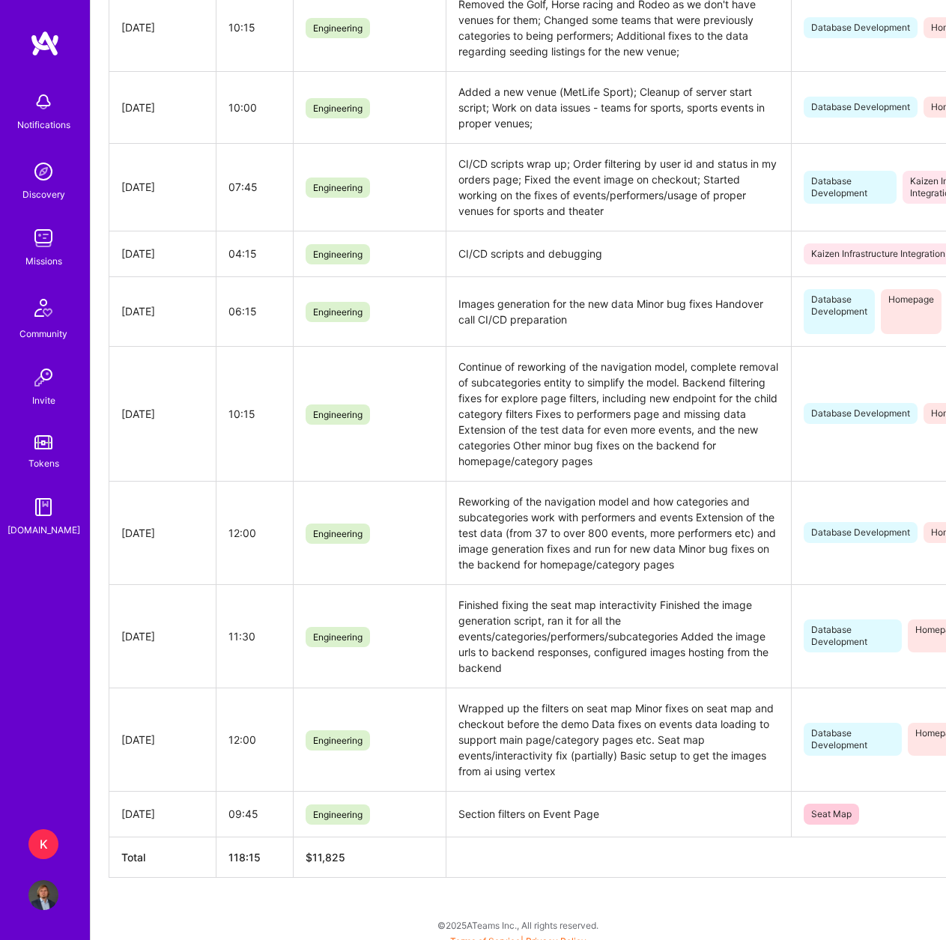
scroll to position [931, 0]
